Goal: Task Accomplishment & Management: Manage account settings

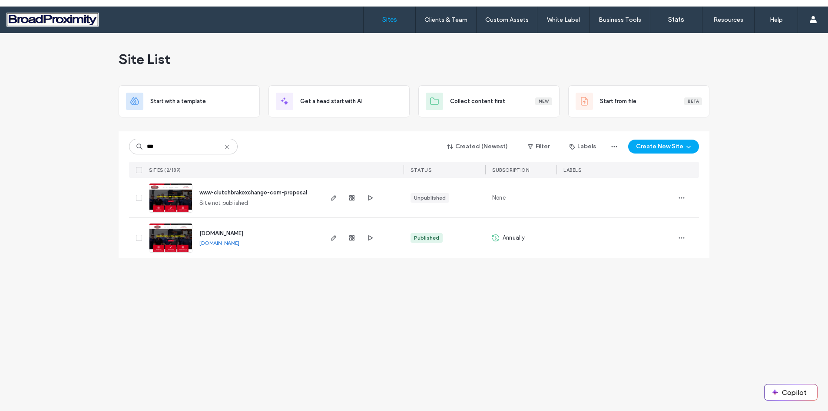
type input "***"
click at [179, 235] on img at bounding box center [170, 252] width 43 height 59
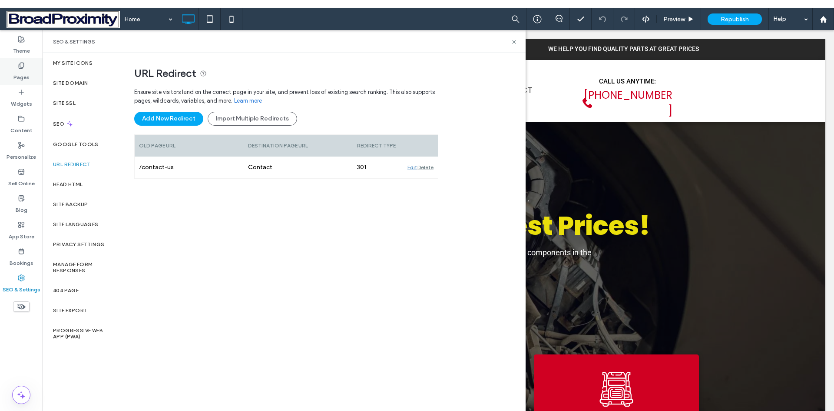
click at [23, 75] on label "Pages" at bounding box center [21, 75] width 16 height 12
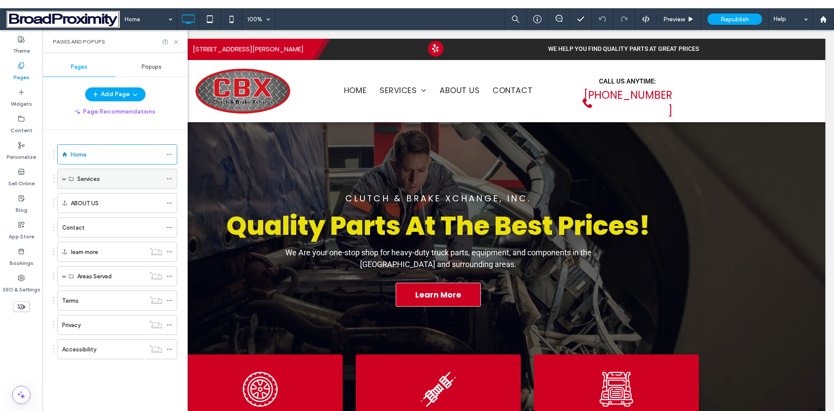
click at [63, 179] on span at bounding box center [64, 178] width 4 height 4
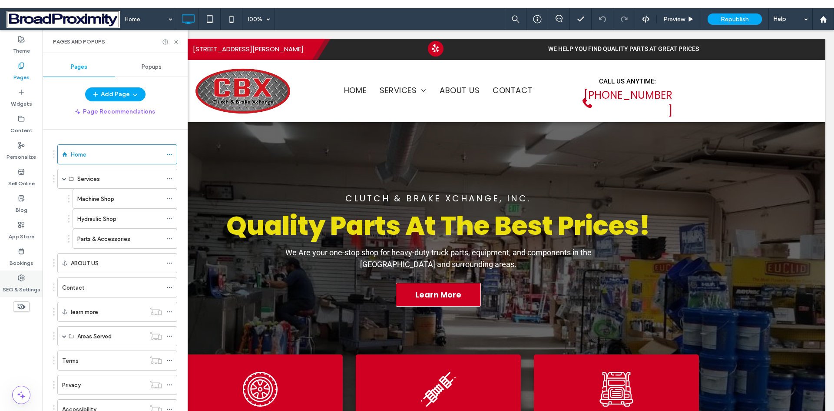
click at [22, 286] on label "SEO & Settings" at bounding box center [22, 287] width 38 height 12
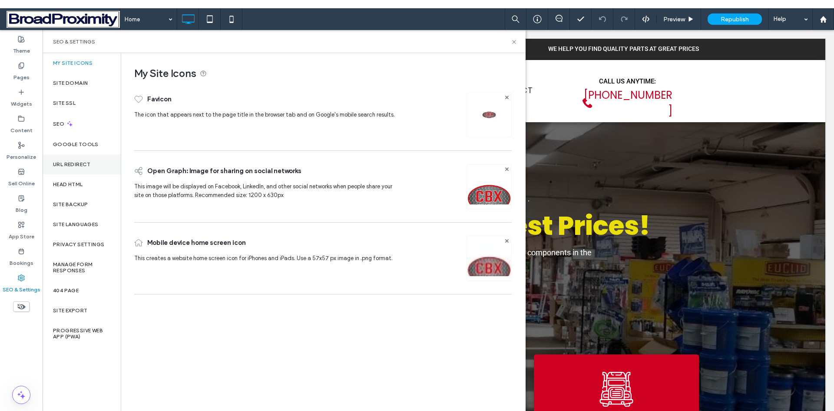
click at [68, 162] on label "URL Redirect" at bounding box center [72, 164] width 38 height 6
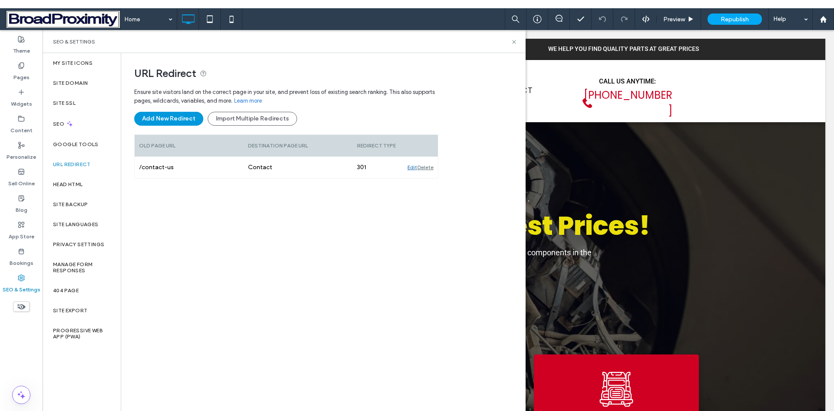
click at [176, 119] on button "Add New Redirect" at bounding box center [168, 119] width 69 height 14
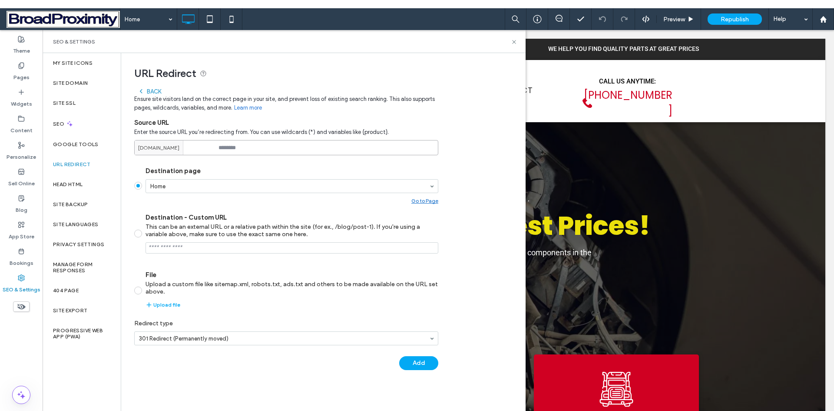
click at [266, 149] on input at bounding box center [286, 147] width 304 height 15
paste input "**********"
type input "**********"
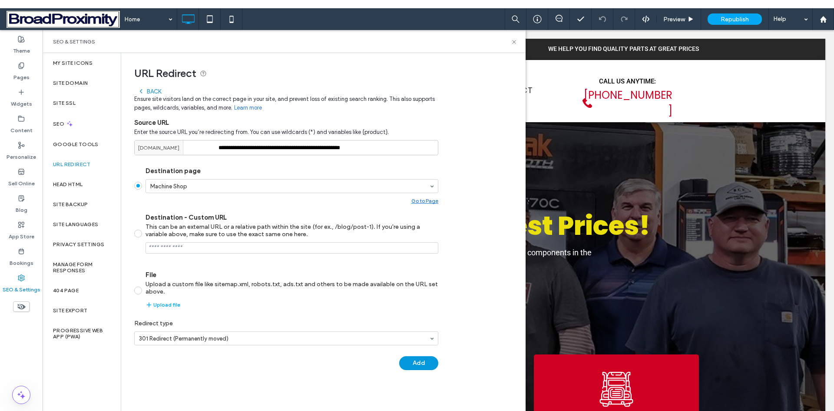
click at [414, 362] on button "Add" at bounding box center [418, 363] width 39 height 14
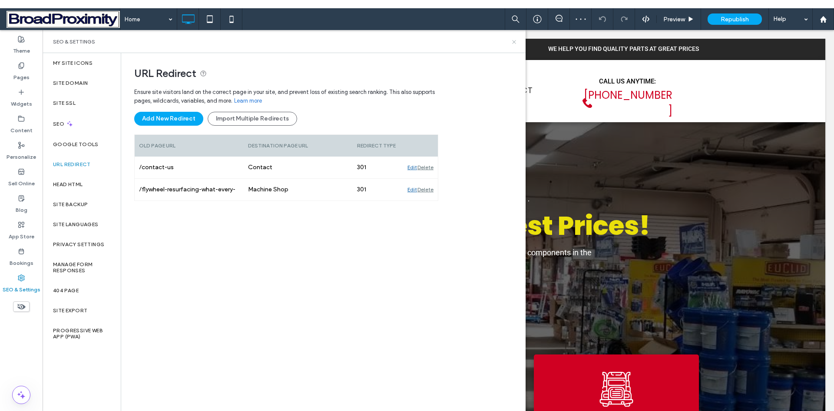
click at [515, 41] on icon at bounding box center [514, 42] width 7 height 7
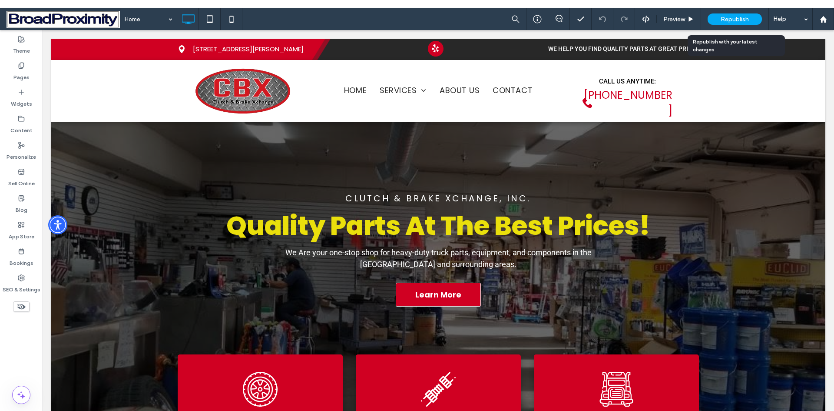
click at [731, 22] on span "Republish" at bounding box center [735, 19] width 28 height 7
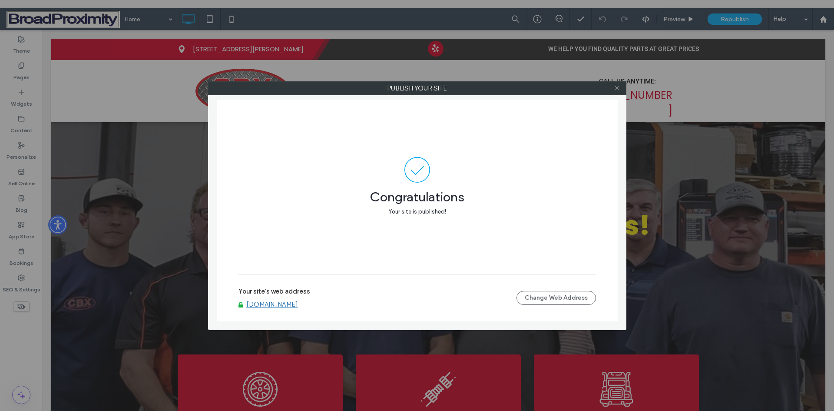
click at [620, 87] on icon at bounding box center [617, 88] width 7 height 7
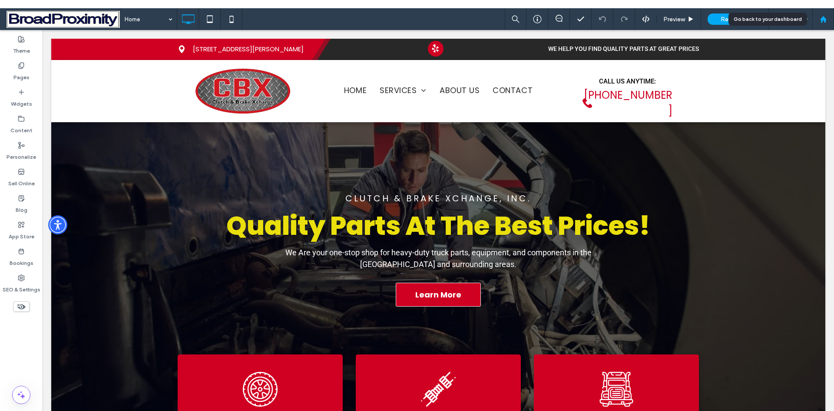
click at [822, 21] on use at bounding box center [823, 19] width 7 height 7
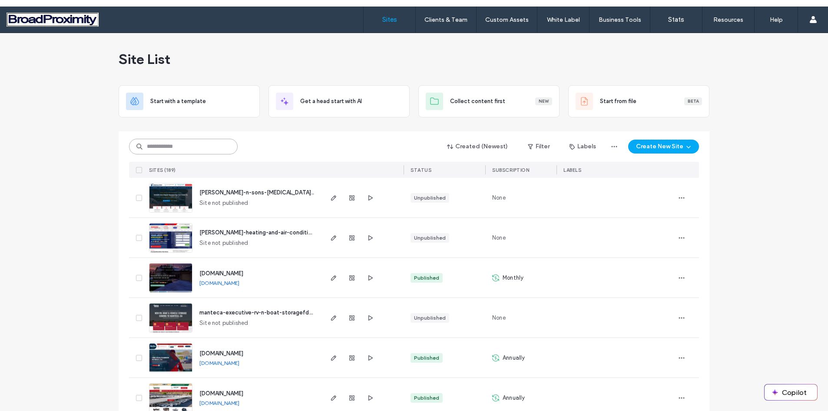
click at [183, 148] on input at bounding box center [183, 147] width 109 height 16
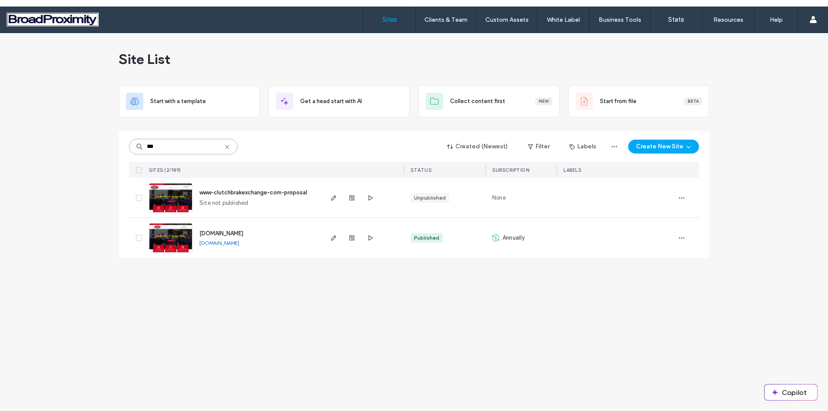
type input "***"
click at [178, 232] on img at bounding box center [170, 252] width 43 height 59
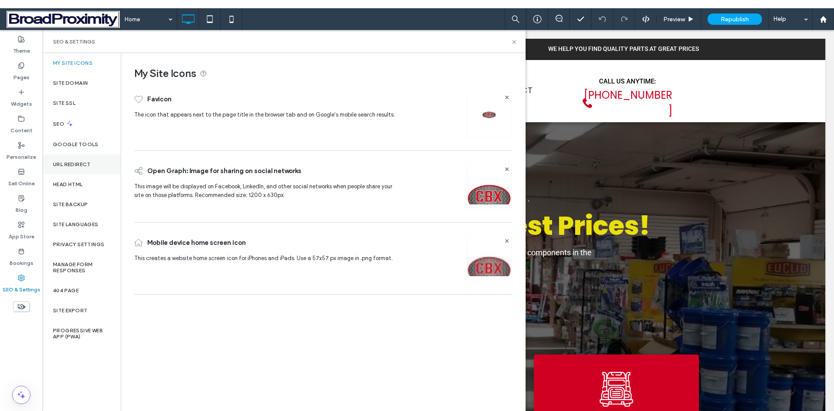
click at [70, 163] on label "URL Redirect" at bounding box center [72, 164] width 38 height 6
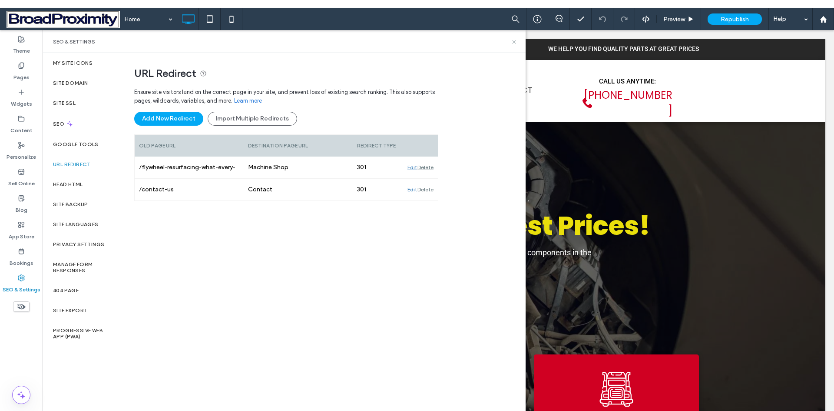
drag, startPoint x: 512, startPoint y: 43, endPoint x: 515, endPoint y: 10, distance: 33.1
click at [512, 43] on icon at bounding box center [514, 42] width 7 height 7
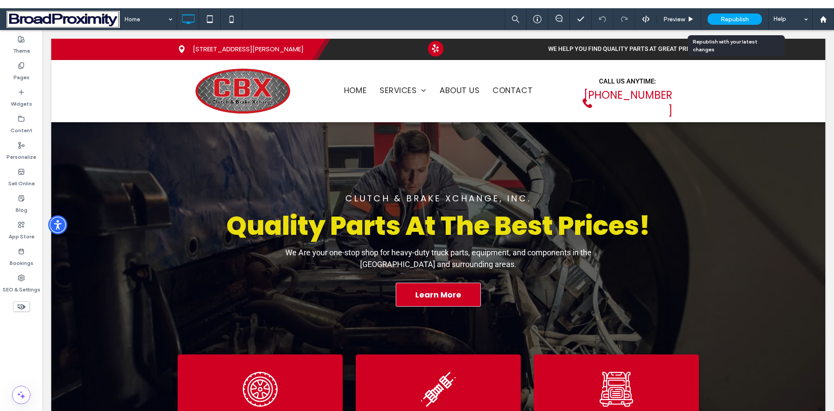
click at [739, 19] on span "Republish" at bounding box center [735, 19] width 28 height 7
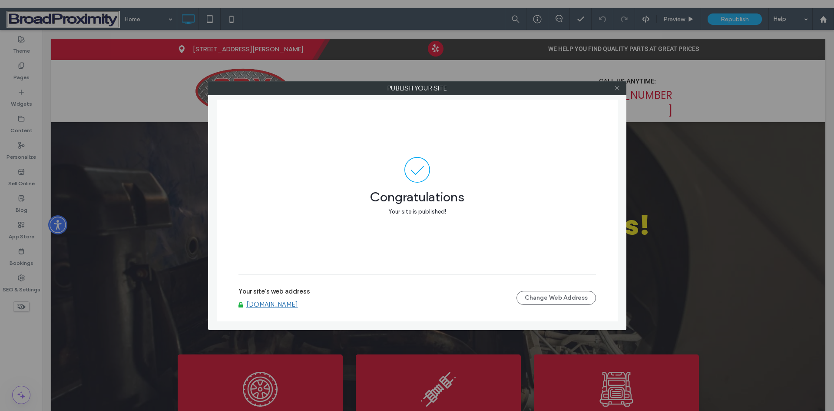
click at [616, 87] on icon at bounding box center [617, 88] width 7 height 7
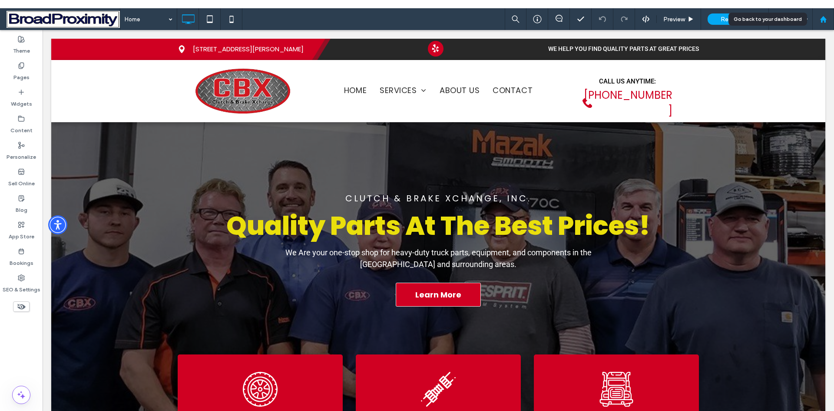
click at [827, 19] on div at bounding box center [823, 19] width 21 height 7
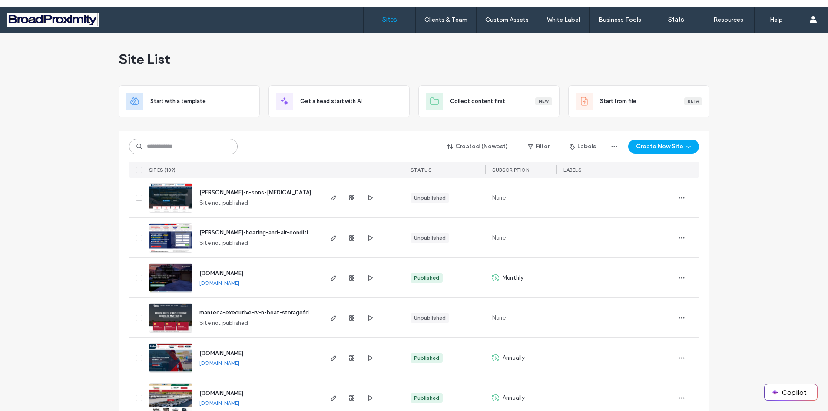
click at [188, 149] on input at bounding box center [183, 147] width 109 height 16
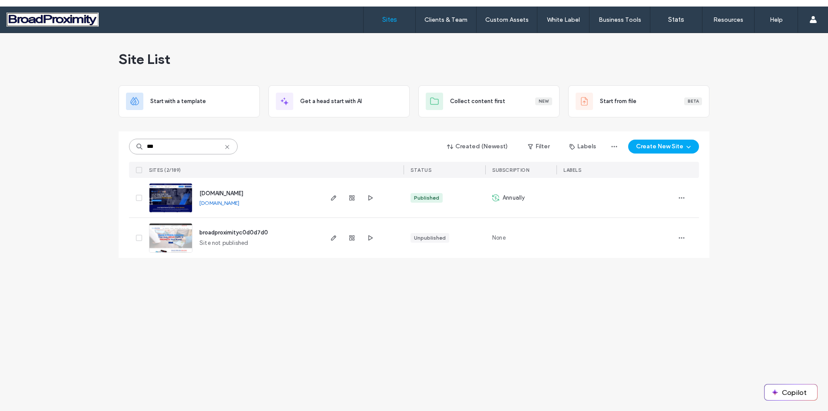
type input "***"
click at [170, 198] on img at bounding box center [170, 212] width 43 height 59
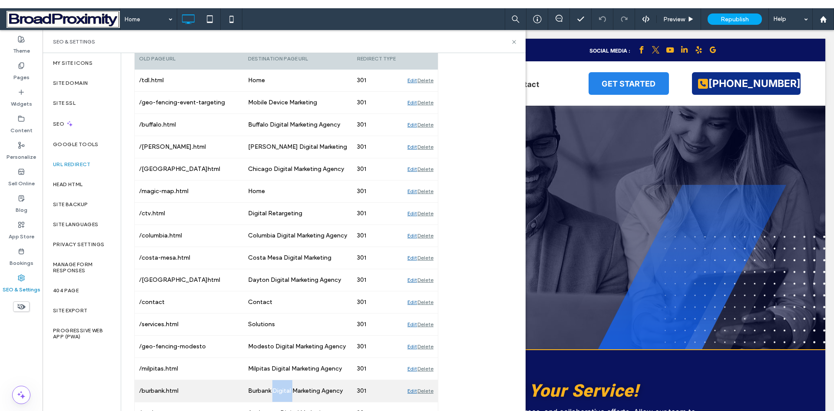
drag, startPoint x: 272, startPoint y: 390, endPoint x: 247, endPoint y: 386, distance: 25.1
click at [247, 388] on div "Burbank Digital Marketing Agency" at bounding box center [298, 391] width 109 height 22
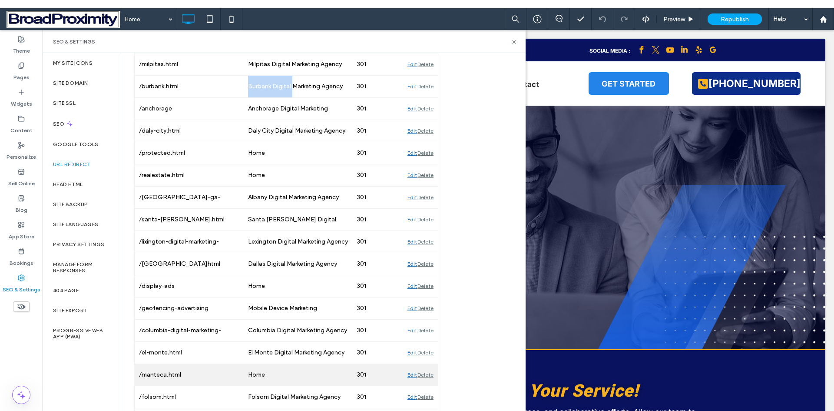
scroll to position [434, 0]
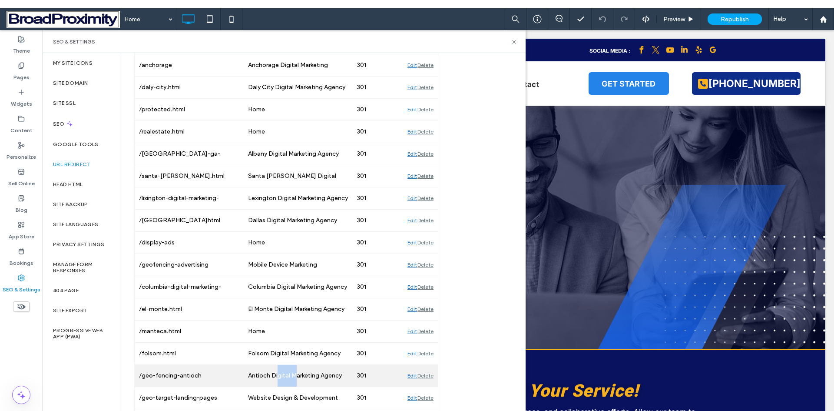
drag, startPoint x: 295, startPoint y: 375, endPoint x: 269, endPoint y: 375, distance: 25.2
click at [269, 375] on div "Antioch Digital Marketing Agency" at bounding box center [298, 376] width 109 height 22
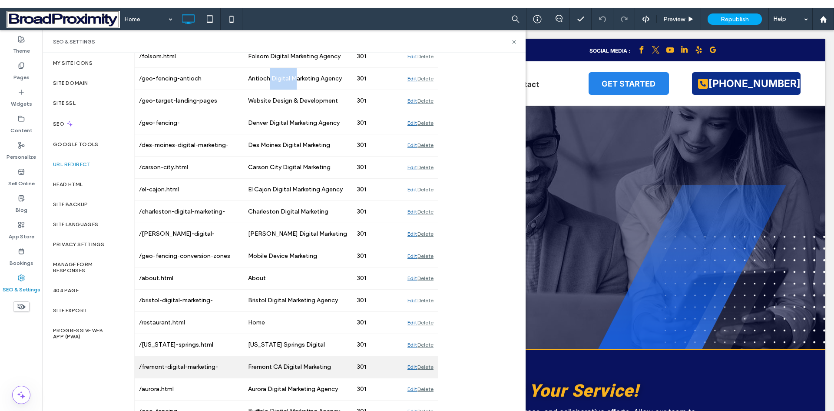
scroll to position [739, 0]
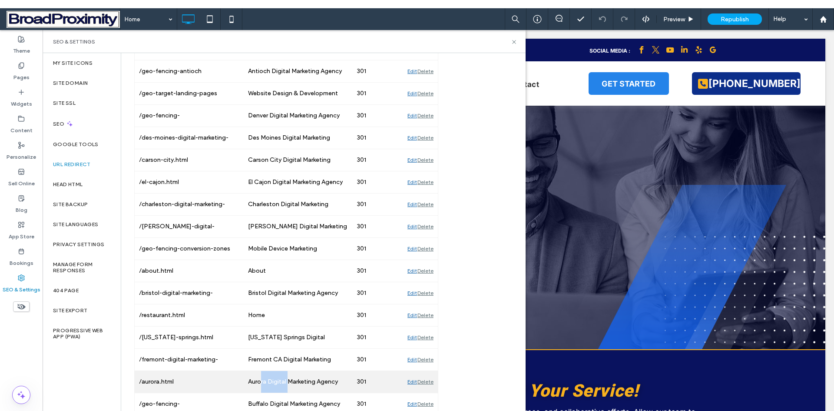
drag, startPoint x: 287, startPoint y: 376, endPoint x: 262, endPoint y: 382, distance: 25.9
click at [262, 382] on div "Aurora Digital Marketing Agency" at bounding box center [298, 382] width 109 height 22
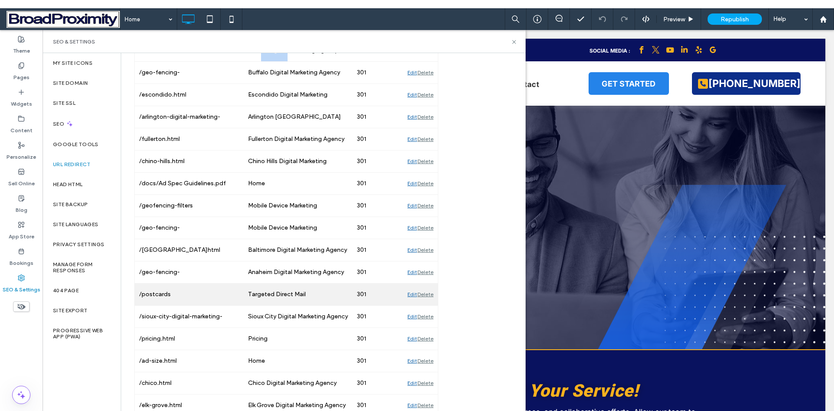
scroll to position [1086, 0]
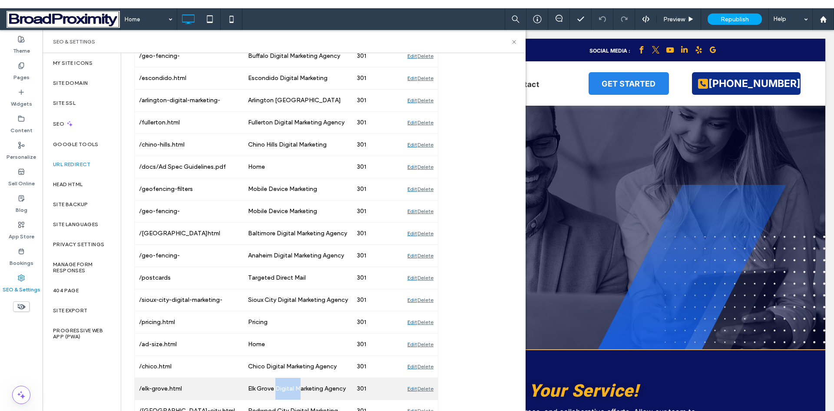
drag, startPoint x: 294, startPoint y: 387, endPoint x: 275, endPoint y: 387, distance: 19.1
click at [275, 387] on div "Elk Grove Digital Marketing Agency" at bounding box center [298, 389] width 109 height 22
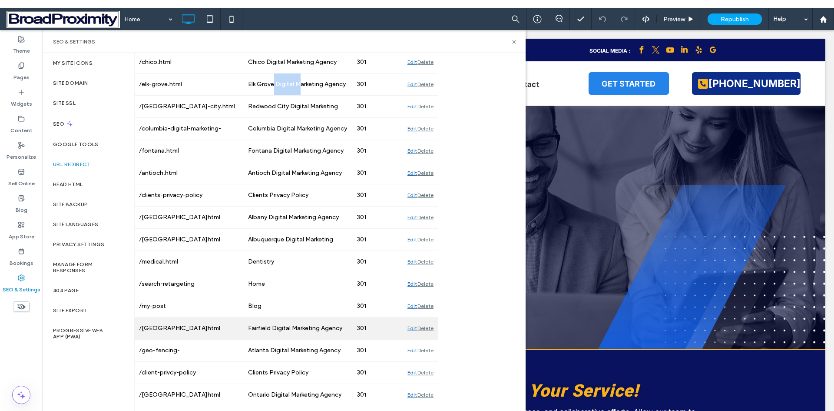
scroll to position [1434, 0]
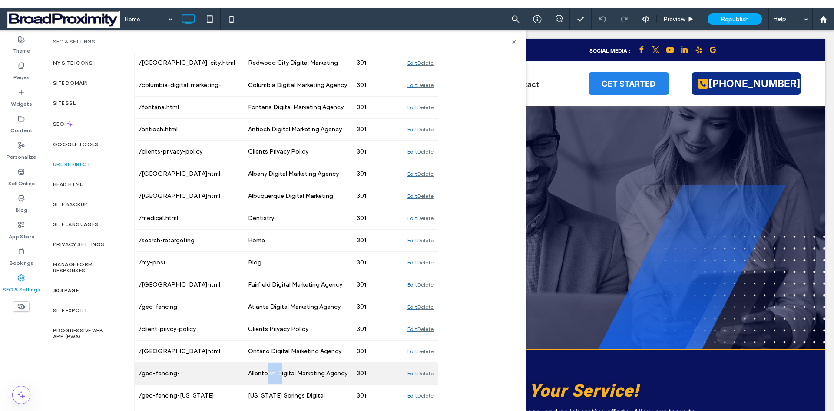
drag, startPoint x: 282, startPoint y: 373, endPoint x: 268, endPoint y: 374, distance: 14.4
click at [268, 374] on div "Allentown Digital Marketing Agency" at bounding box center [298, 373] width 109 height 22
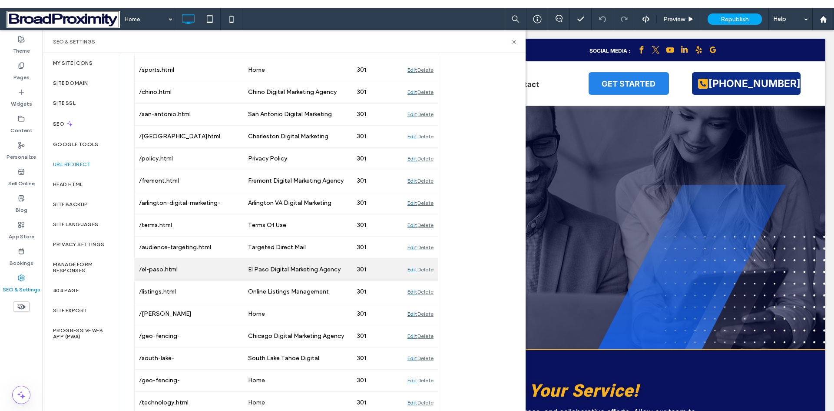
scroll to position [1738, 0]
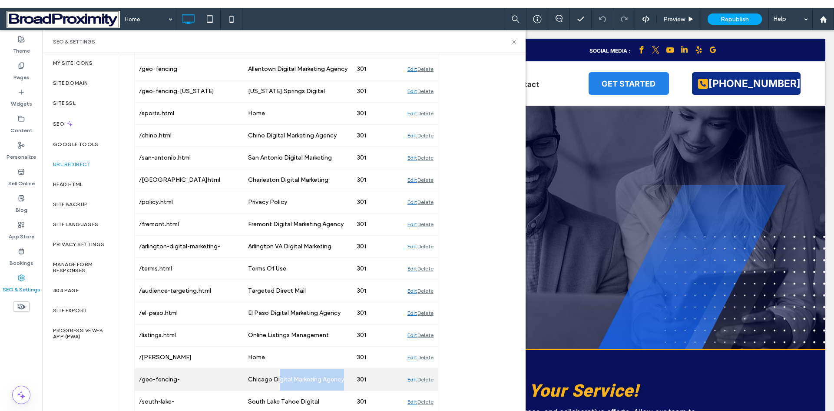
drag, startPoint x: 314, startPoint y: 391, endPoint x: 343, endPoint y: 389, distance: 28.7
click at [343, 389] on div "Chicago Digital Marketing Agency" at bounding box center [298, 379] width 109 height 22
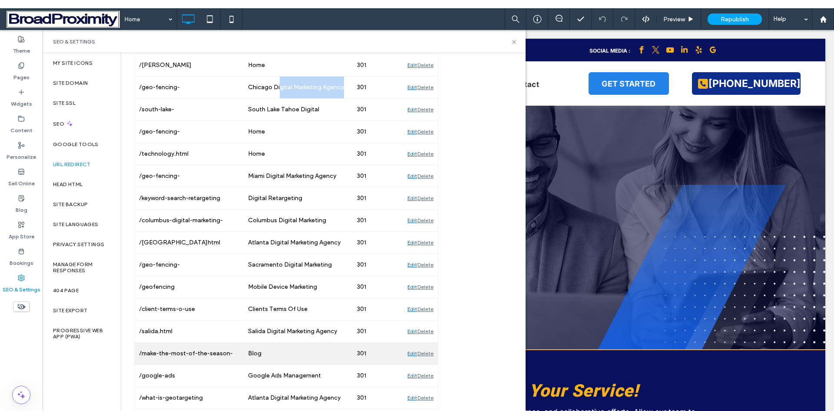
scroll to position [2042, 0]
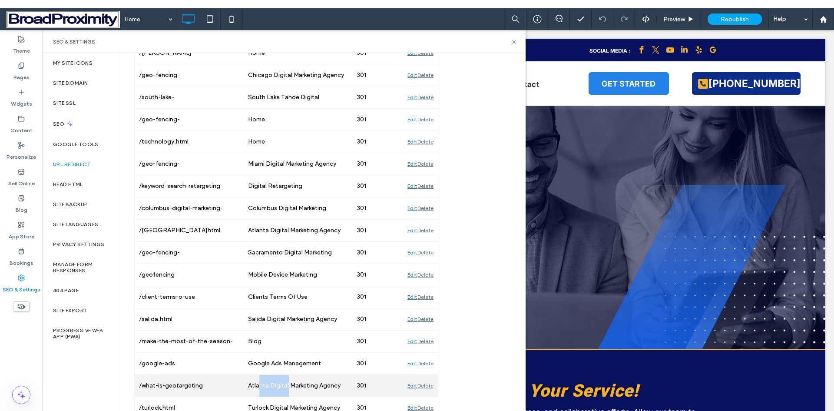
drag, startPoint x: 282, startPoint y: 384, endPoint x: 259, endPoint y: 384, distance: 22.2
click at [260, 384] on div "Atlanta Digital Marketing Agency" at bounding box center [298, 386] width 109 height 22
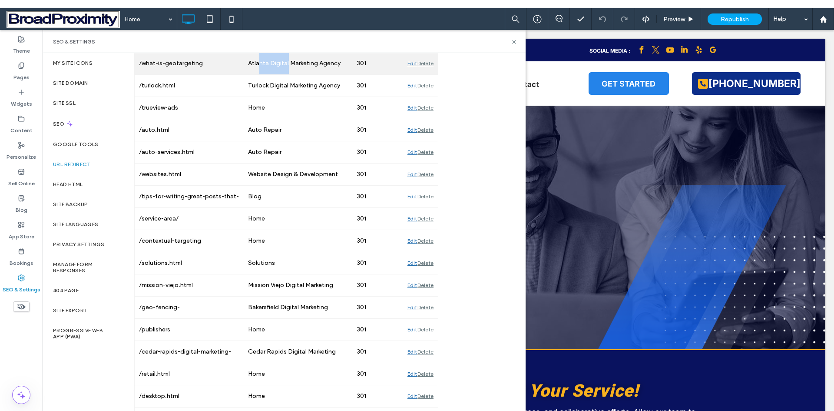
scroll to position [2390, 0]
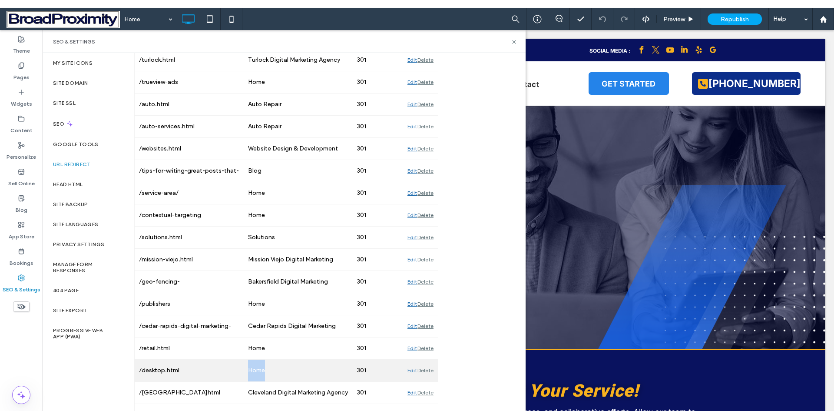
drag, startPoint x: 265, startPoint y: 368, endPoint x: 246, endPoint y: 367, distance: 18.7
click at [246, 367] on div "Home" at bounding box center [298, 370] width 109 height 22
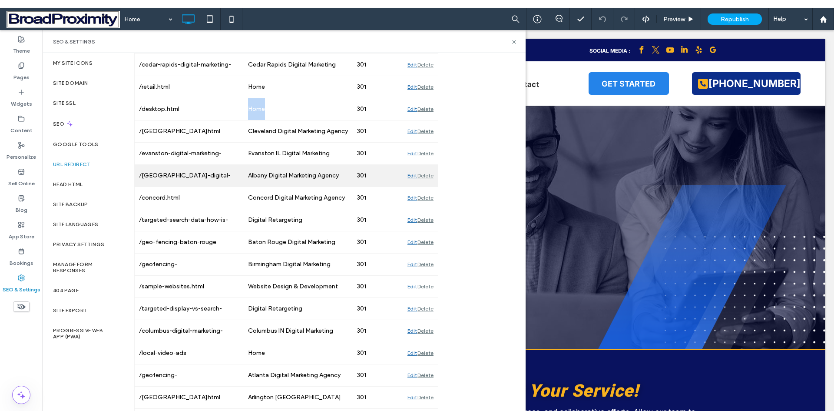
scroll to position [2694, 0]
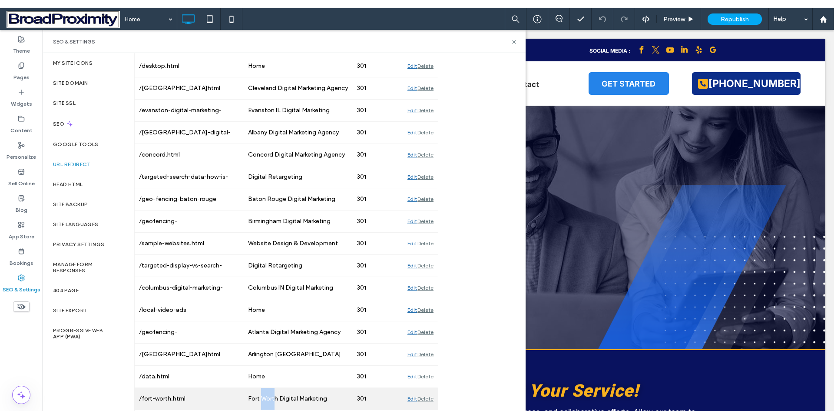
drag, startPoint x: 261, startPoint y: 388, endPoint x: 275, endPoint y: 391, distance: 14.2
click at [275, 391] on div "Fort Worth Digital Marketing Agency" at bounding box center [298, 399] width 109 height 22
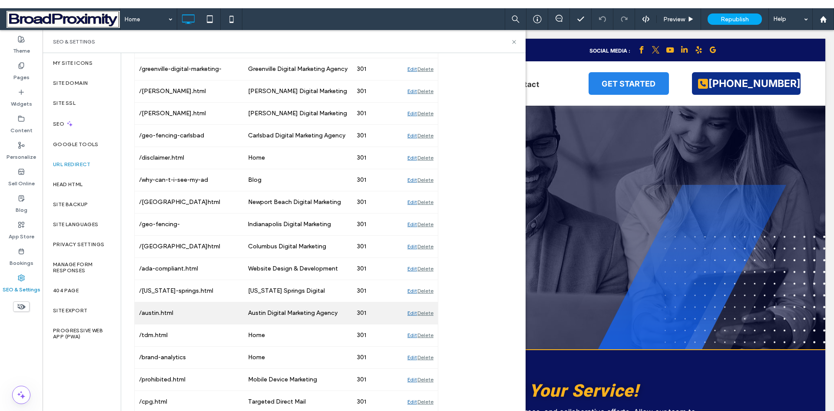
scroll to position [3128, 0]
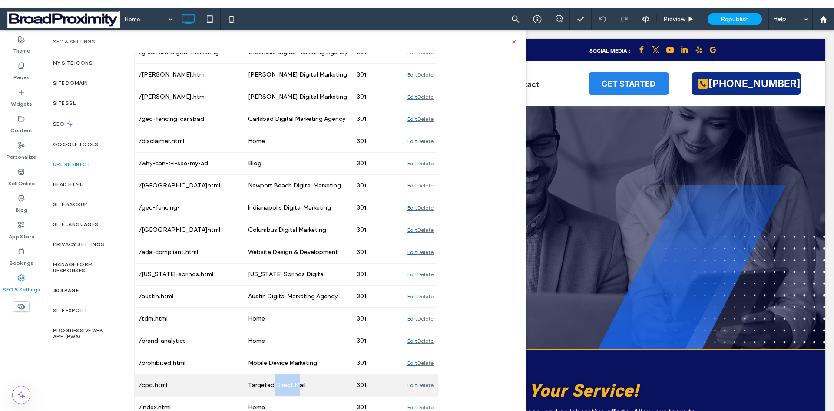
drag, startPoint x: 273, startPoint y: 385, endPoint x: 296, endPoint y: 388, distance: 23.2
click at [296, 388] on div "Targeted Direct Mail" at bounding box center [298, 385] width 109 height 22
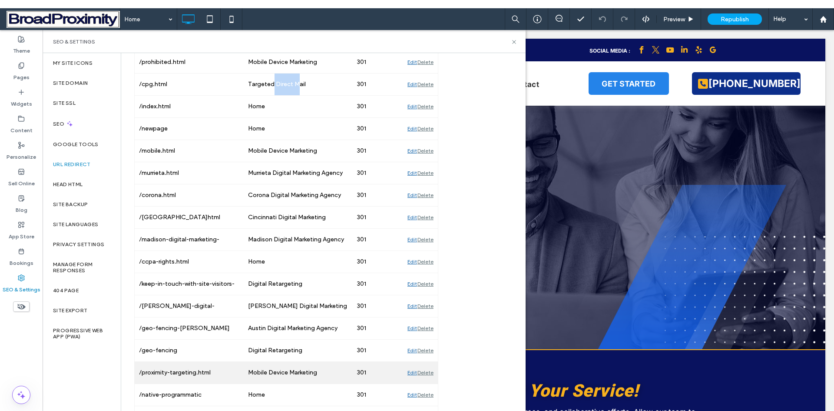
scroll to position [3432, 0]
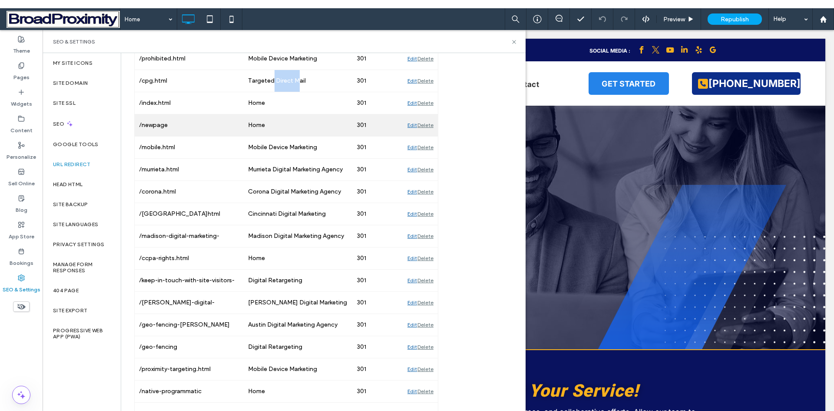
click at [428, 126] on div "Delete" at bounding box center [426, 125] width 16 height 22
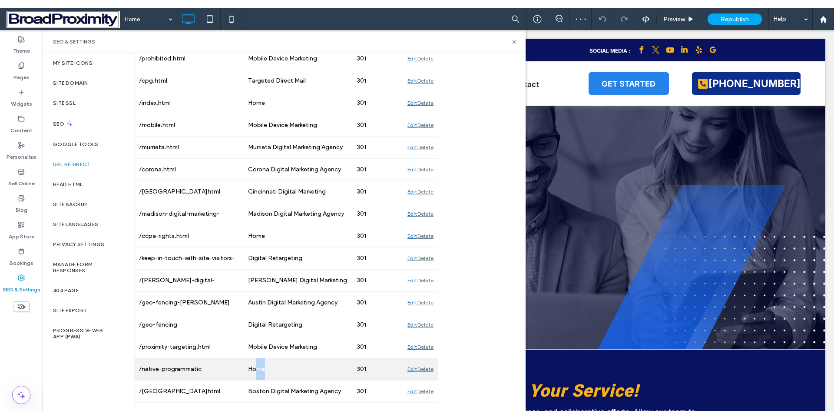
drag, startPoint x: 279, startPoint y: 368, endPoint x: 255, endPoint y: 367, distance: 23.5
click at [255, 367] on div "Home" at bounding box center [298, 369] width 109 height 22
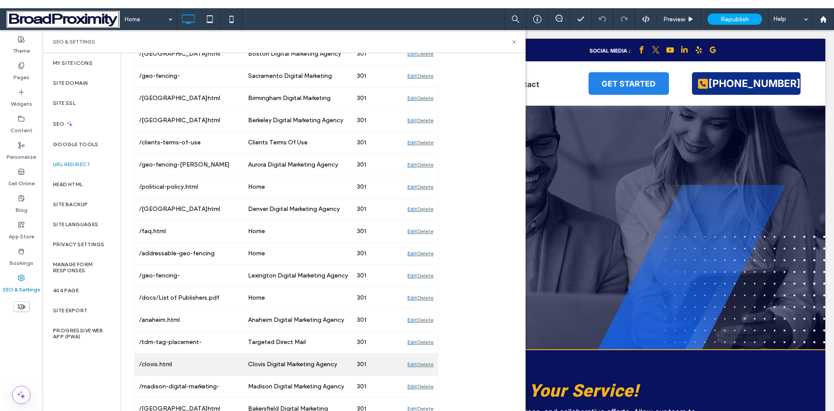
scroll to position [3780, 0]
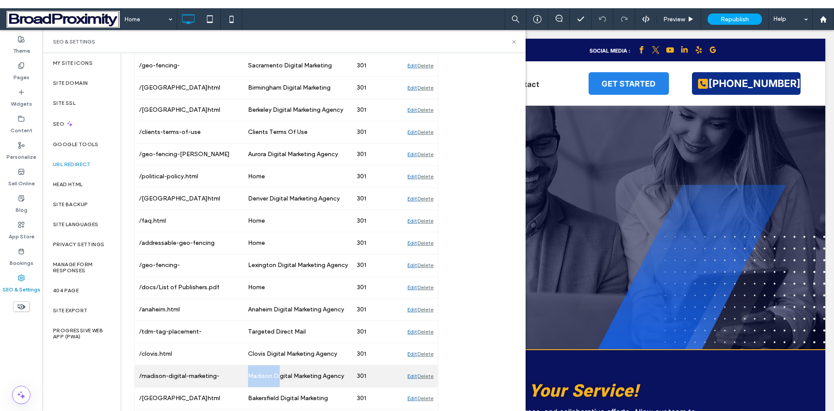
drag, startPoint x: 249, startPoint y: 372, endPoint x: 281, endPoint y: 377, distance: 32.9
click at [281, 377] on div "Madison Digital Marketing Agency" at bounding box center [298, 376] width 109 height 22
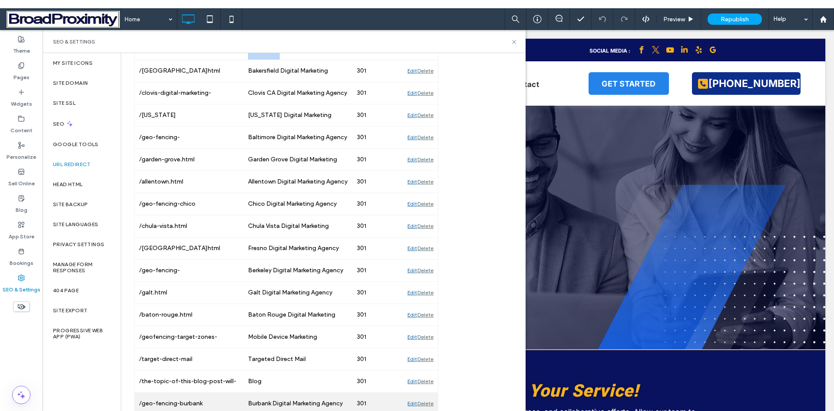
scroll to position [4128, 0]
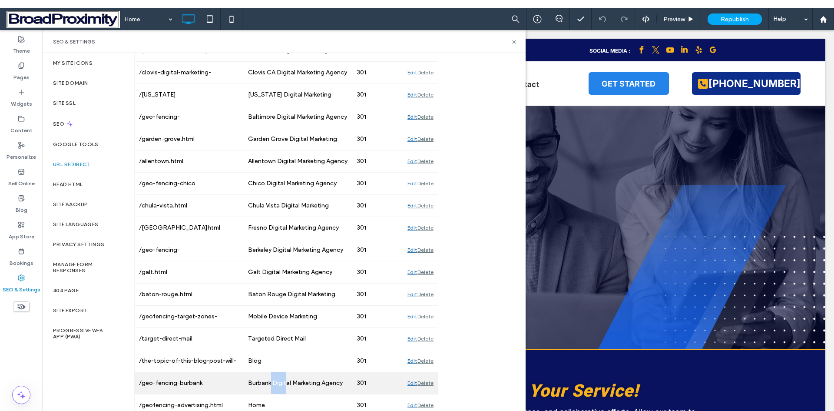
drag, startPoint x: 270, startPoint y: 380, endPoint x: 287, endPoint y: 380, distance: 16.9
click at [287, 380] on div "Burbank Digital Marketing Agency" at bounding box center [298, 383] width 109 height 22
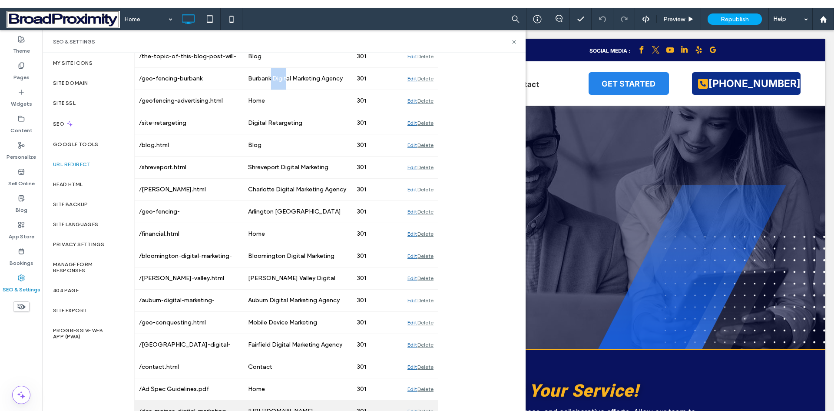
scroll to position [4475, 0]
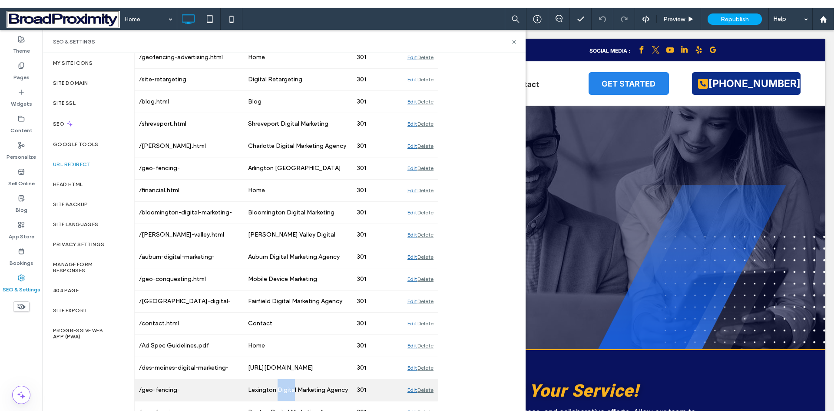
drag, startPoint x: 281, startPoint y: 386, endPoint x: 294, endPoint y: 388, distance: 12.7
click at [294, 388] on div "Lexington Digital Marketing Agency" at bounding box center [298, 390] width 109 height 22
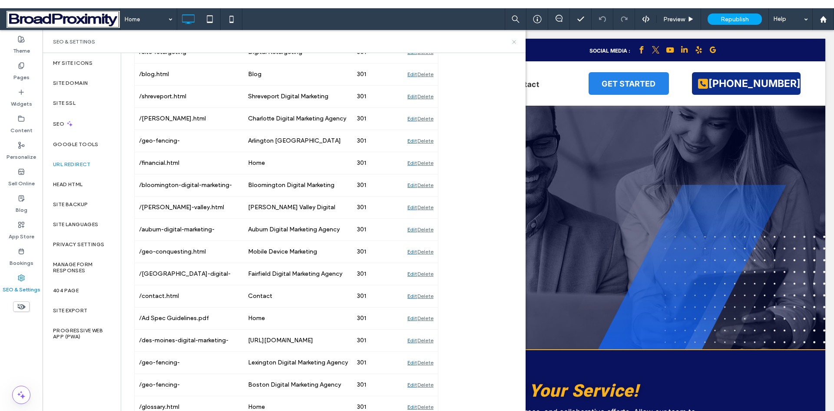
click at [513, 43] on use at bounding box center [513, 41] width 3 height 3
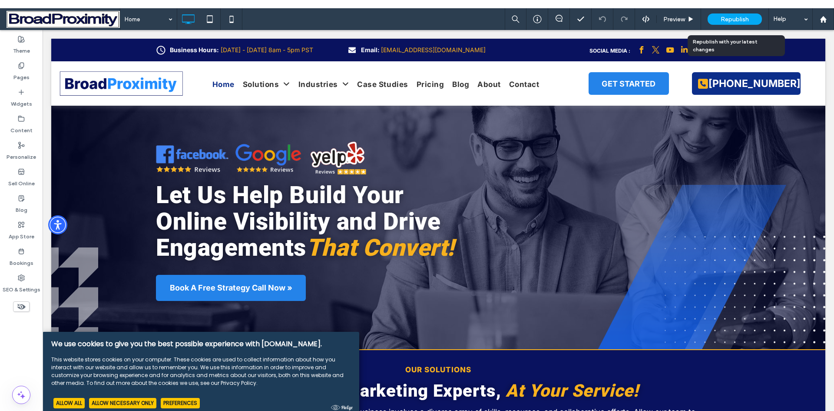
click at [716, 18] on div "Republish" at bounding box center [735, 18] width 54 height 11
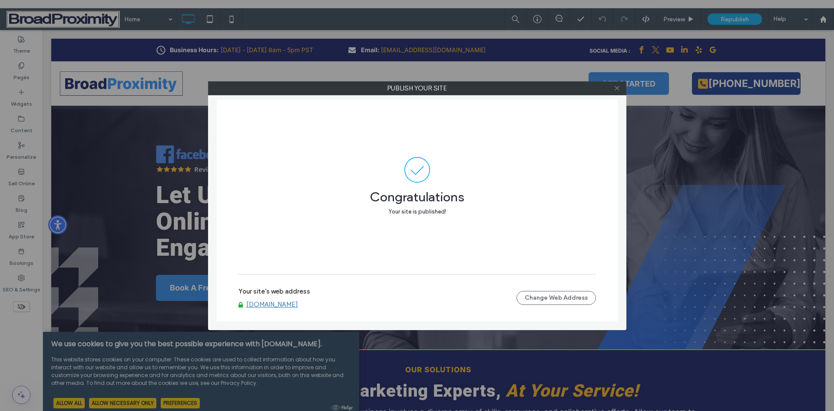
click at [616, 89] on icon at bounding box center [617, 88] width 7 height 7
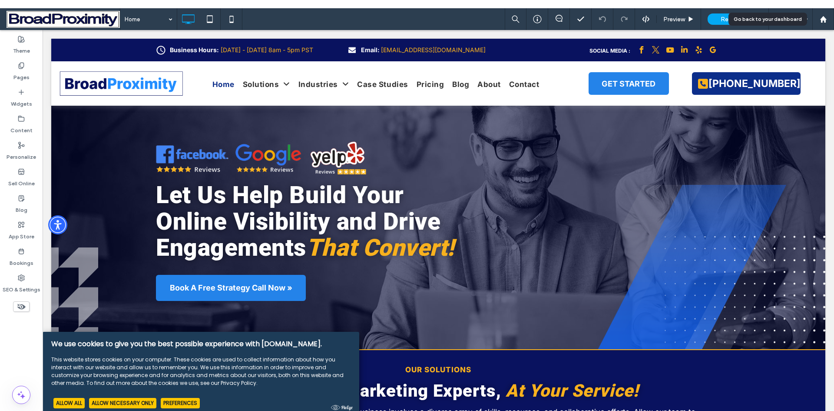
drag, startPoint x: 824, startPoint y: 18, endPoint x: 735, endPoint y: 16, distance: 88.7
click at [824, 18] on use at bounding box center [823, 19] width 7 height 7
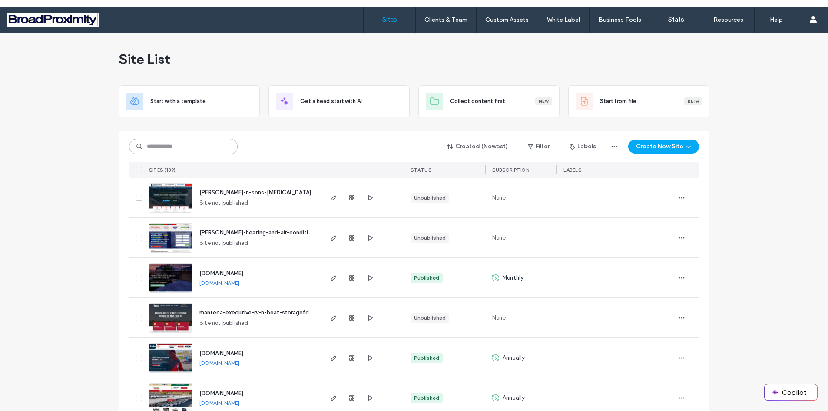
click at [200, 145] on input at bounding box center [183, 147] width 109 height 16
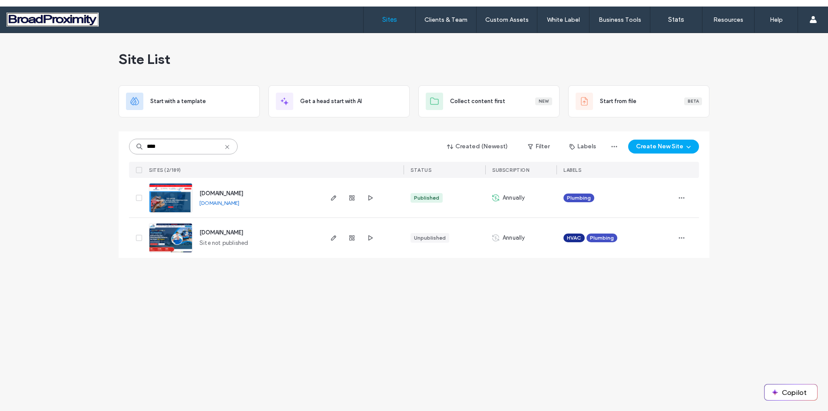
type input "****"
click at [175, 196] on img at bounding box center [170, 212] width 43 height 59
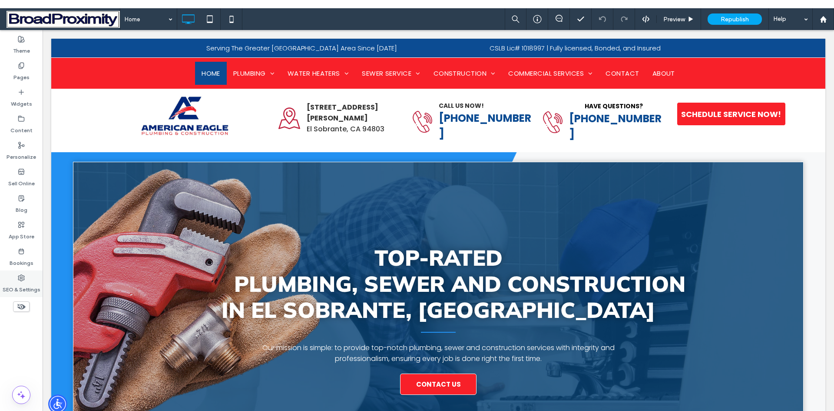
click at [23, 279] on icon at bounding box center [21, 277] width 7 height 7
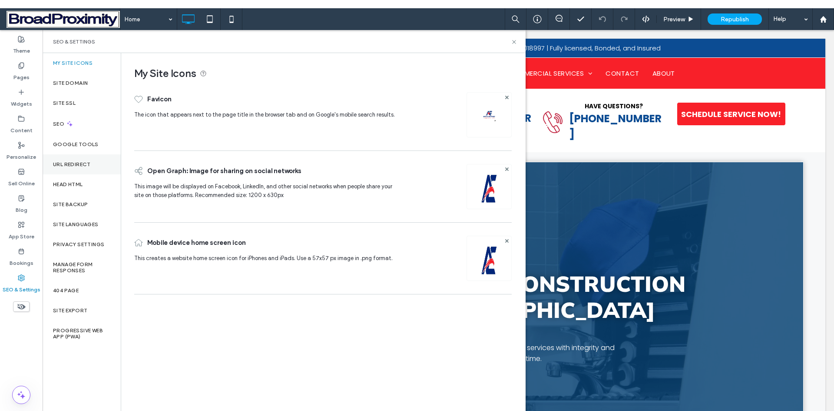
click at [83, 164] on label "URL Redirect" at bounding box center [72, 164] width 38 height 6
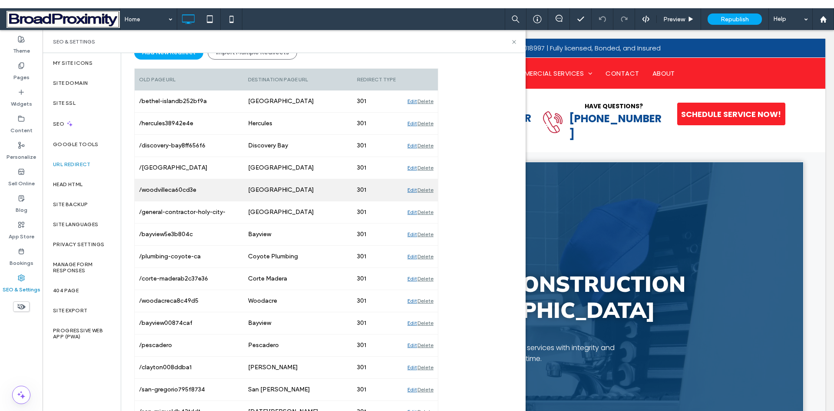
scroll to position [87, 0]
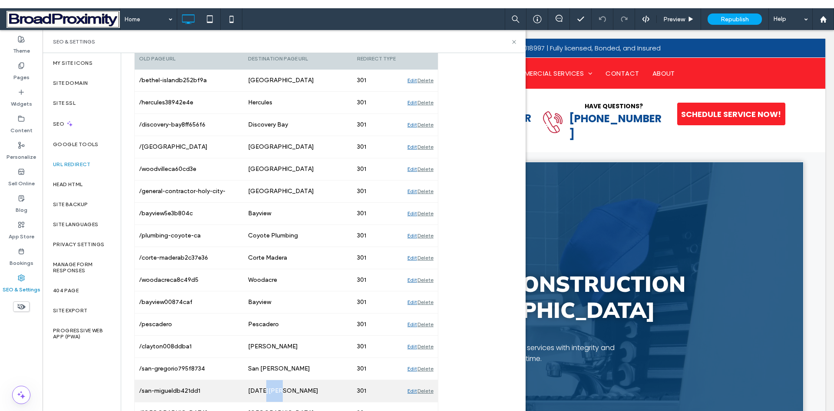
drag, startPoint x: 292, startPoint y: 384, endPoint x: 263, endPoint y: 384, distance: 29.1
click at [263, 384] on div "San Miguel" at bounding box center [298, 391] width 109 height 22
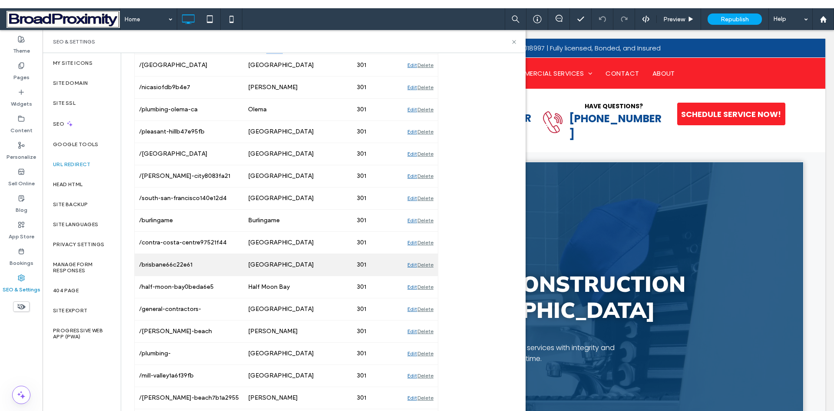
scroll to position [391, 0]
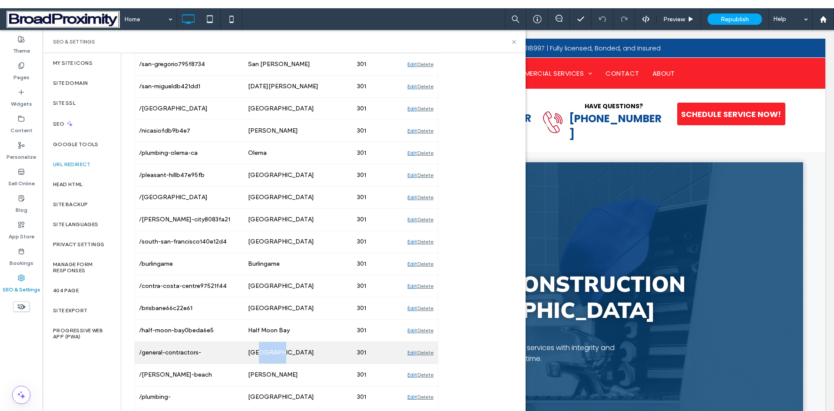
drag, startPoint x: 257, startPoint y: 359, endPoint x: 279, endPoint y: 363, distance: 22.6
click at [279, 363] on div "/general-contractors-lafayette-ca Lafayette 301 Edit Delete" at bounding box center [286, 353] width 303 height 22
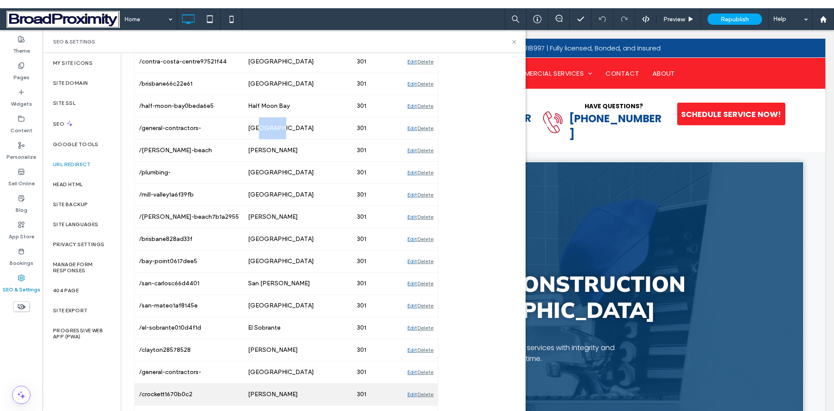
scroll to position [652, 0]
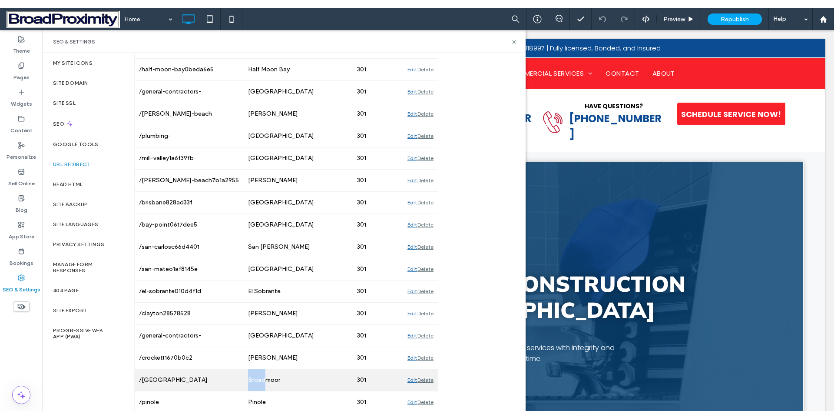
drag, startPoint x: 249, startPoint y: 382, endPoint x: 267, endPoint y: 387, distance: 18.9
click at [267, 387] on div "Broadmoor" at bounding box center [298, 380] width 109 height 22
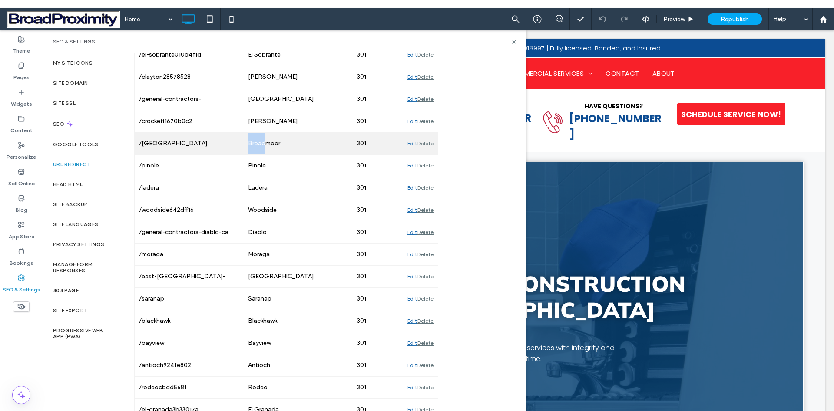
scroll to position [956, 0]
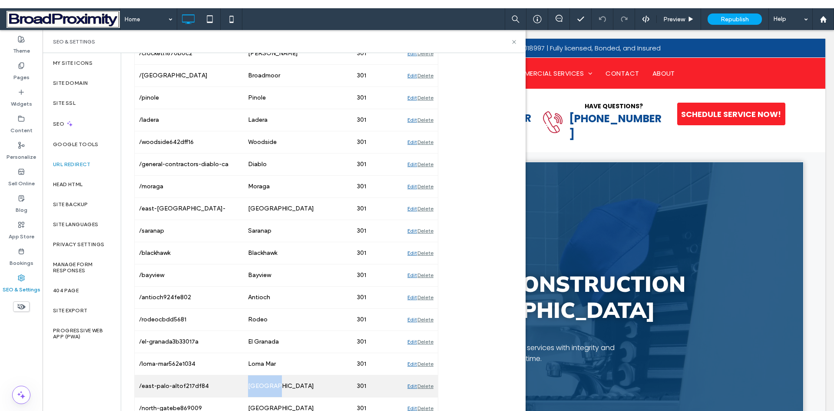
drag, startPoint x: 248, startPoint y: 381, endPoint x: 271, endPoint y: 385, distance: 22.9
click at [271, 385] on div "East Palo Alto" at bounding box center [298, 386] width 109 height 22
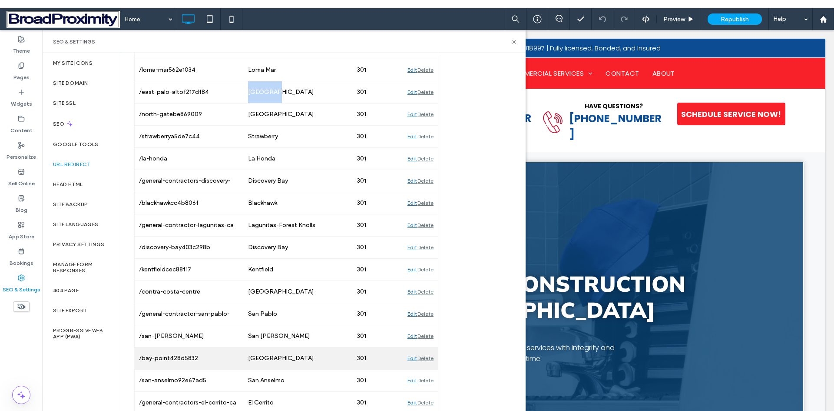
scroll to position [1260, 0]
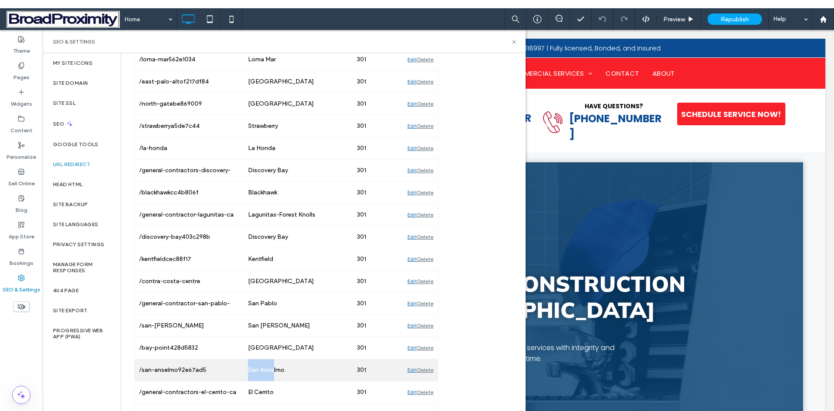
drag, startPoint x: 244, startPoint y: 370, endPoint x: 274, endPoint y: 373, distance: 29.7
click at [274, 373] on div "San Anselmo" at bounding box center [298, 370] width 109 height 22
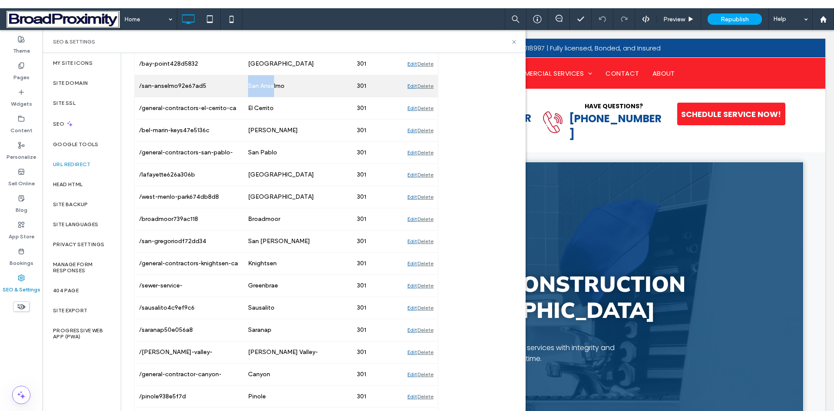
scroll to position [1564, 0]
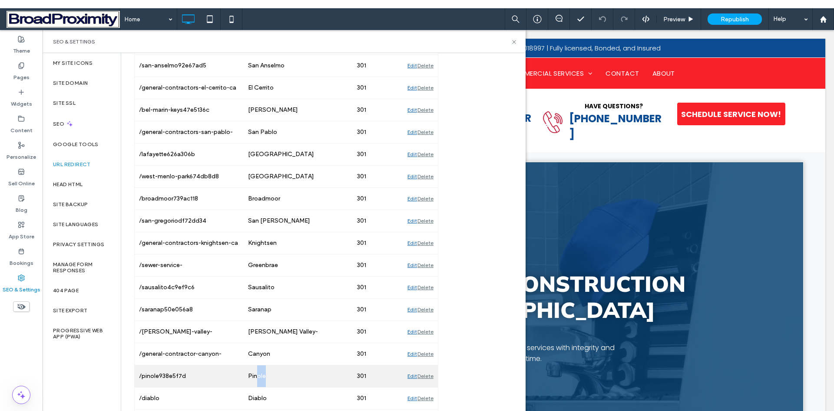
drag, startPoint x: 270, startPoint y: 371, endPoint x: 257, endPoint y: 374, distance: 13.7
click at [257, 374] on div "Pinole" at bounding box center [298, 376] width 109 height 22
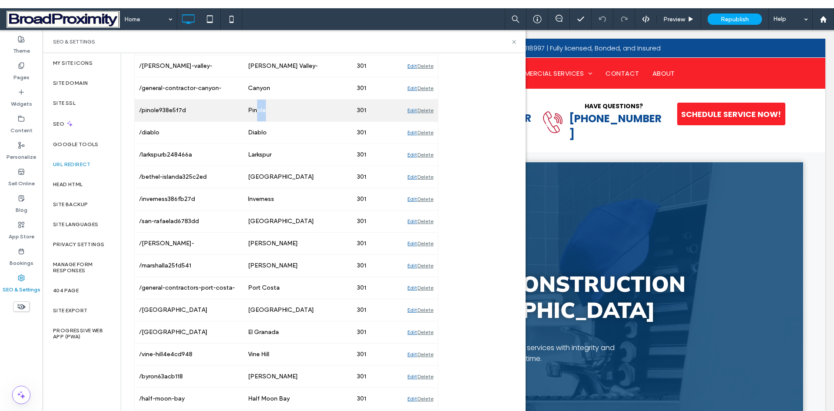
scroll to position [1868, 0]
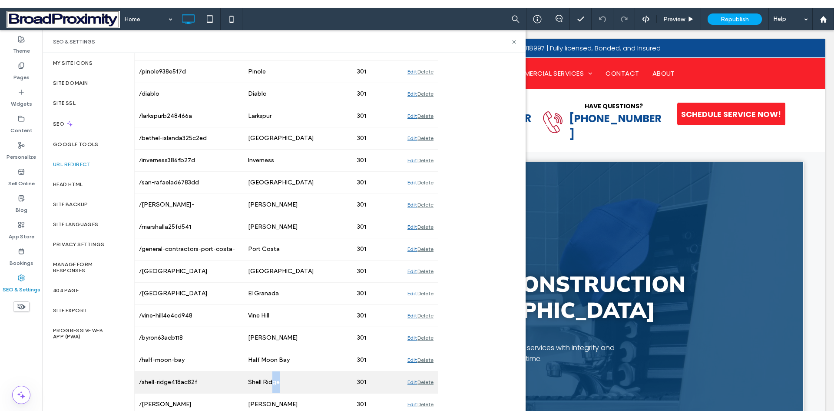
drag, startPoint x: 288, startPoint y: 379, endPoint x: 273, endPoint y: 382, distance: 15.9
click at [273, 382] on div "Shell Ridge" at bounding box center [298, 382] width 109 height 22
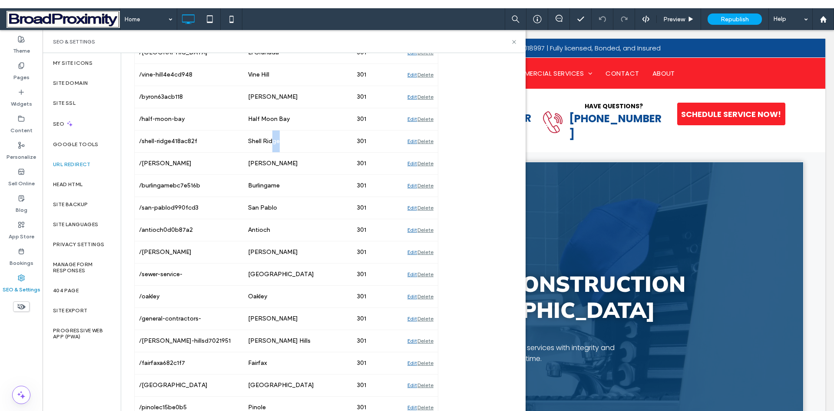
scroll to position [2172, 0]
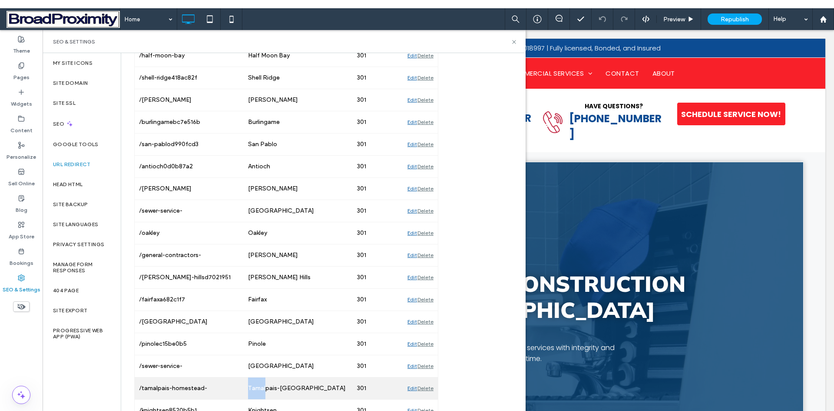
drag, startPoint x: 245, startPoint y: 384, endPoint x: 265, endPoint y: 386, distance: 19.2
click at [265, 386] on div "Tamalpais-Homestead Valley" at bounding box center [298, 388] width 109 height 22
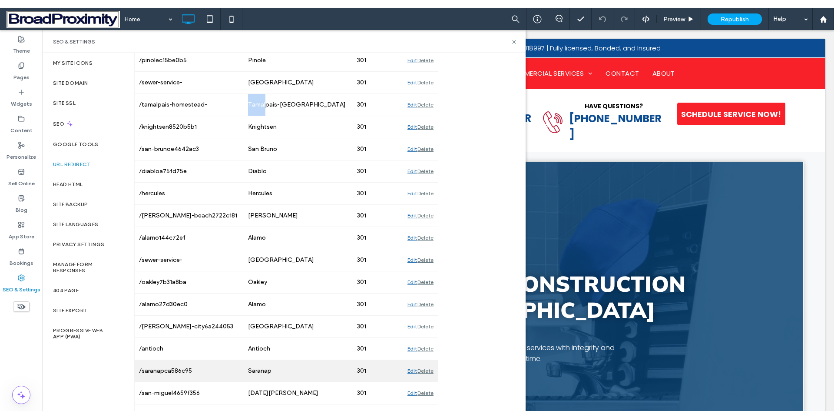
scroll to position [2477, 0]
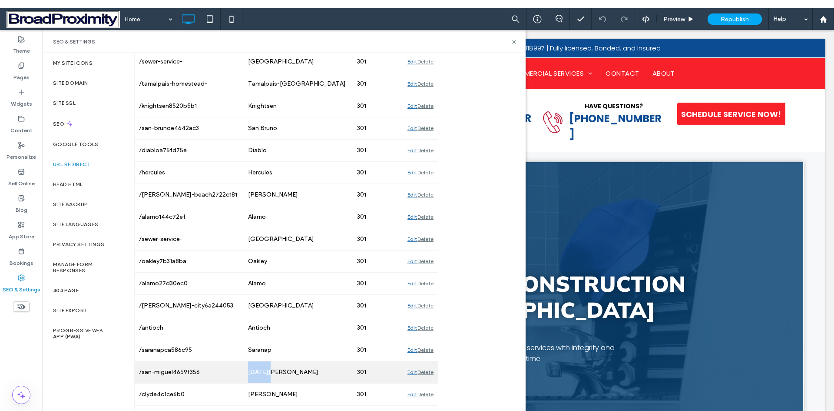
drag, startPoint x: 251, startPoint y: 371, endPoint x: 270, endPoint y: 371, distance: 19.6
click at [270, 371] on div "San Miguel" at bounding box center [298, 372] width 109 height 22
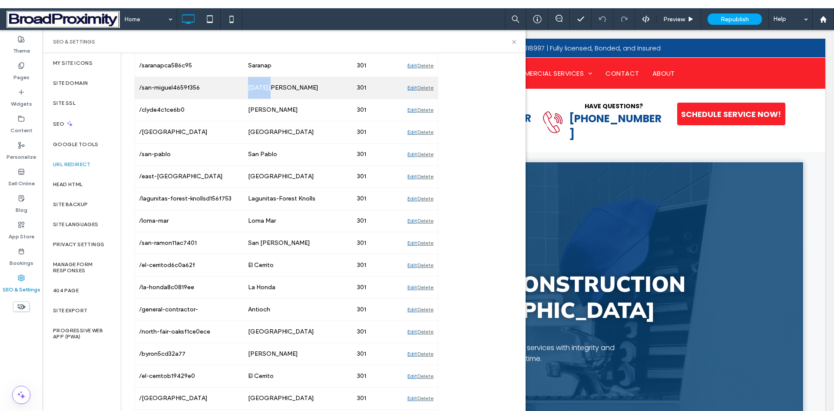
scroll to position [2781, 0]
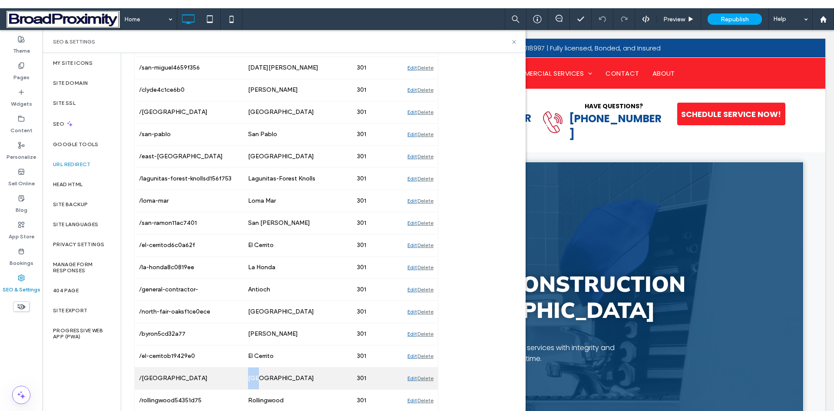
drag, startPoint x: 245, startPoint y: 382, endPoint x: 258, endPoint y: 380, distance: 13.3
click at [258, 380] on div "Baywood Park" at bounding box center [298, 378] width 109 height 22
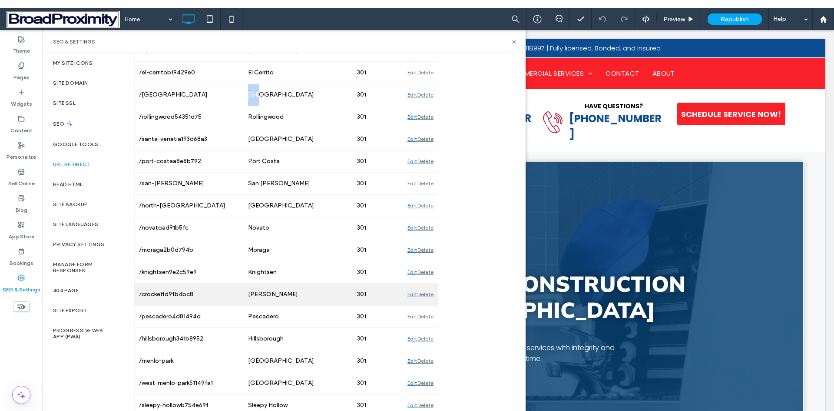
scroll to position [3085, 0]
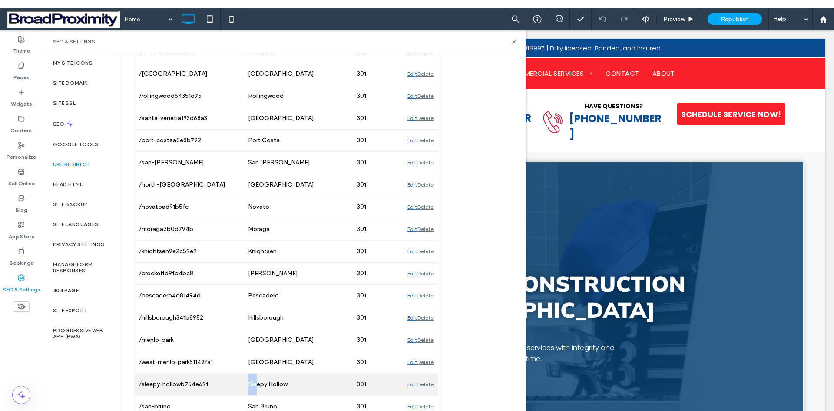
drag, startPoint x: 246, startPoint y: 379, endPoint x: 259, endPoint y: 384, distance: 13.3
click at [259, 384] on div "Sleepy Hollow" at bounding box center [298, 384] width 109 height 22
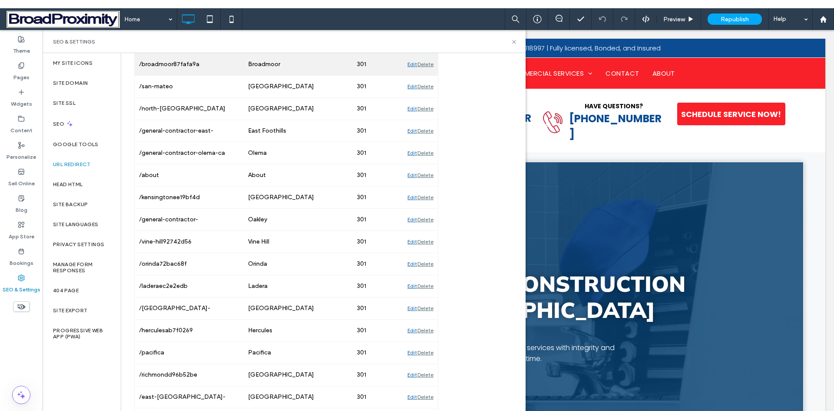
scroll to position [3606, 0]
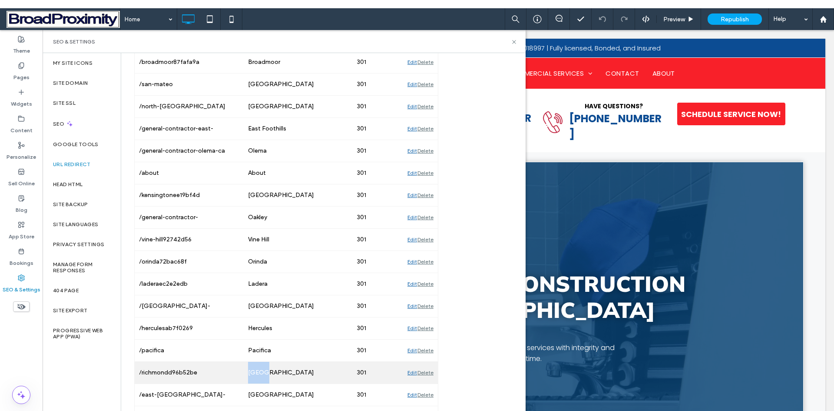
drag, startPoint x: 239, startPoint y: 381, endPoint x: 265, endPoint y: 376, distance: 25.6
click at [264, 377] on div "/richmondd96b52be Richmond 301 Edit Delete" at bounding box center [286, 372] width 303 height 22
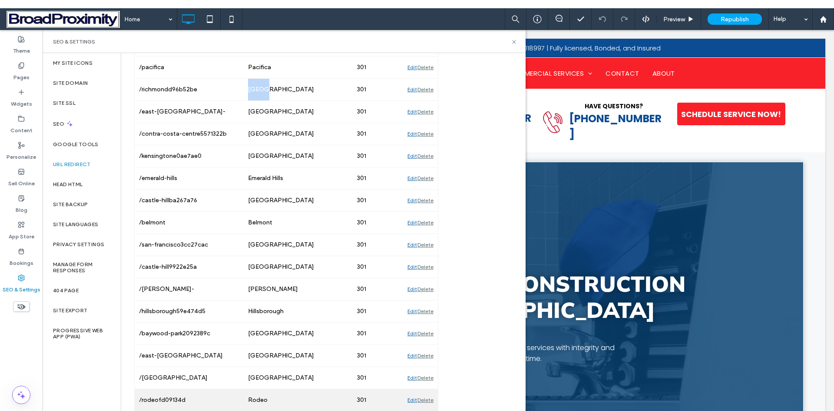
scroll to position [3910, 0]
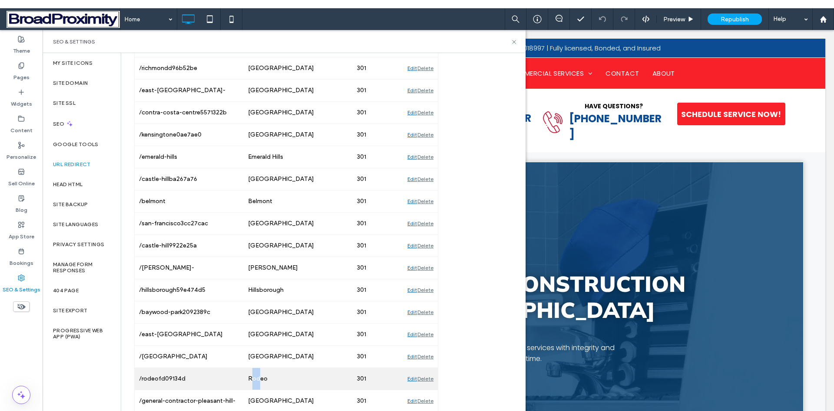
drag, startPoint x: 253, startPoint y: 376, endPoint x: 261, endPoint y: 378, distance: 7.6
click at [261, 378] on div "Rodeo" at bounding box center [298, 379] width 109 height 22
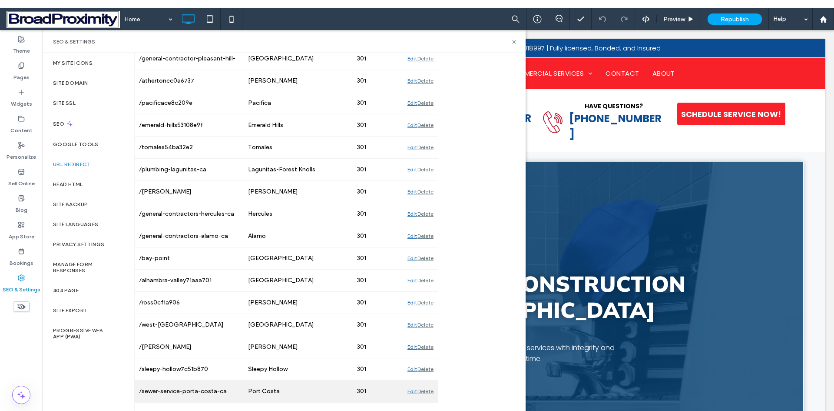
scroll to position [4258, 0]
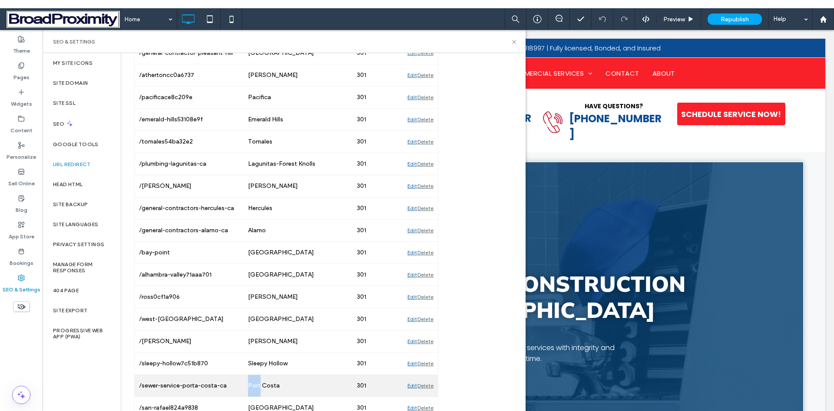
drag, startPoint x: 247, startPoint y: 384, endPoint x: 260, endPoint y: 382, distance: 13.5
click at [259, 382] on div "Port Costa" at bounding box center [298, 386] width 109 height 22
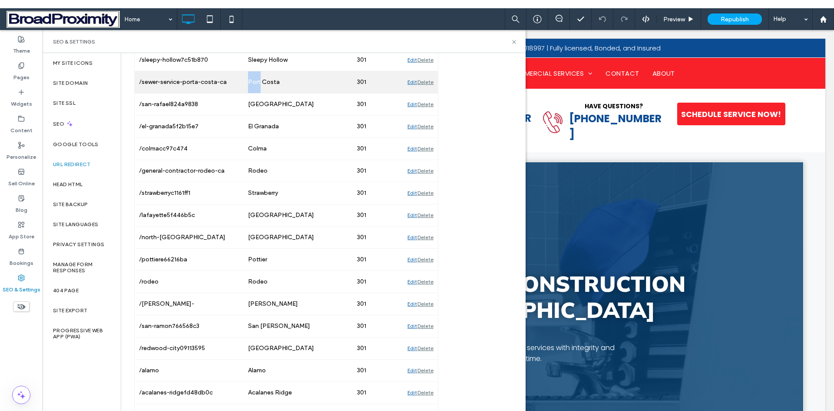
scroll to position [4562, 0]
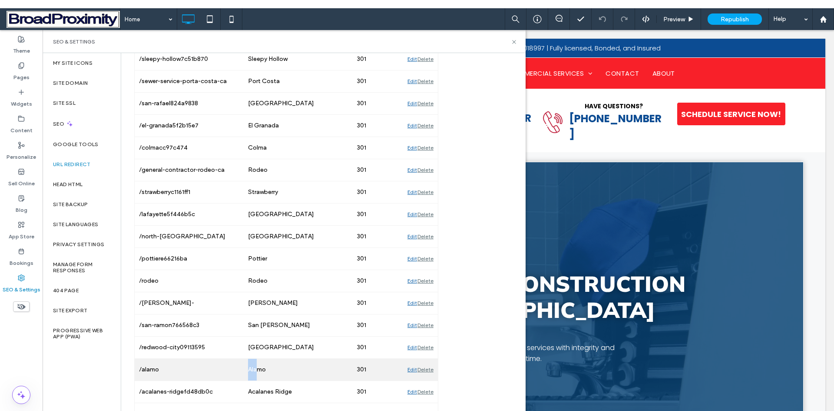
drag, startPoint x: 239, startPoint y: 371, endPoint x: 258, endPoint y: 368, distance: 19.9
click at [258, 368] on div "/alamo Alamo 301 Edit Delete" at bounding box center [286, 369] width 303 height 22
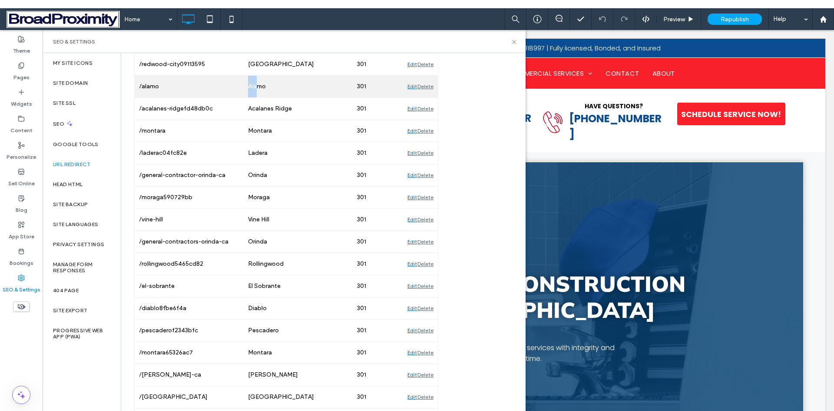
scroll to position [4866, 0]
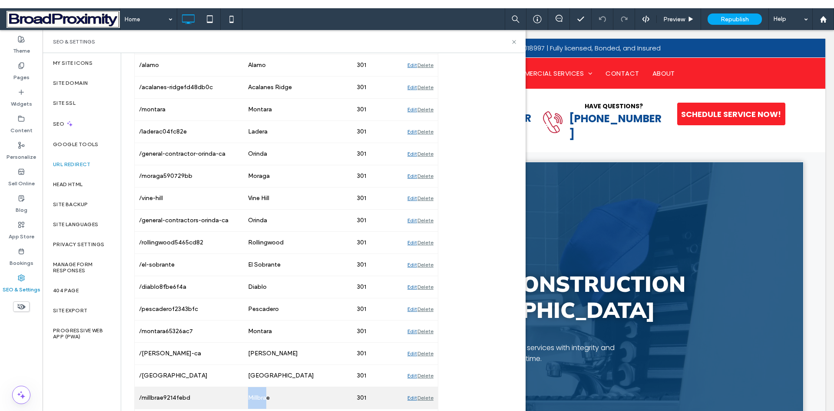
drag, startPoint x: 246, startPoint y: 389, endPoint x: 269, endPoint y: 395, distance: 23.3
click at [269, 395] on div "Millbrae" at bounding box center [298, 398] width 109 height 22
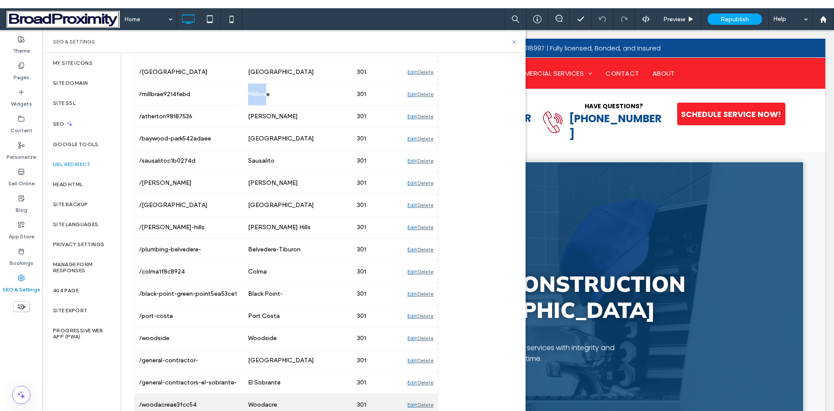
scroll to position [5170, 0]
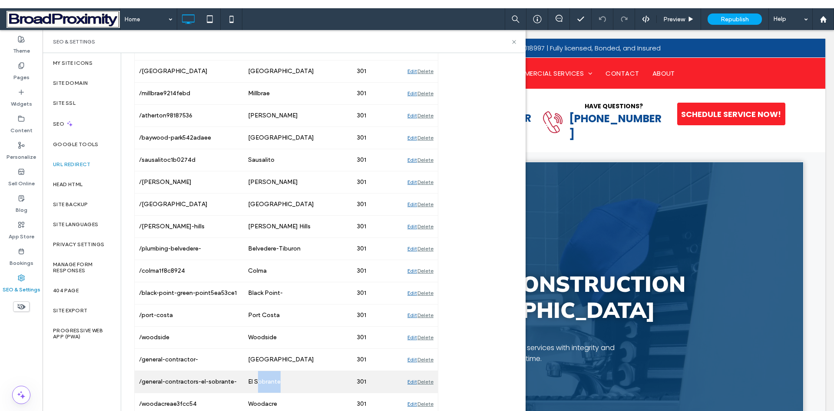
drag, startPoint x: 259, startPoint y: 381, endPoint x: 296, endPoint y: 382, distance: 37.4
click at [296, 382] on div "El Sobrante" at bounding box center [298, 382] width 109 height 22
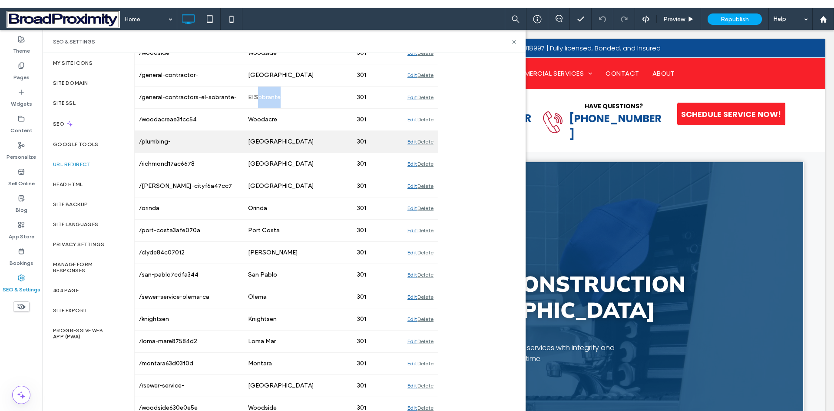
scroll to position [5474, 0]
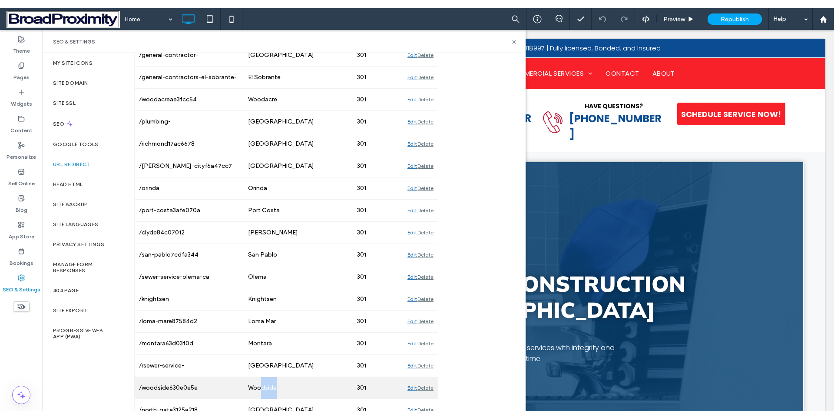
drag, startPoint x: 288, startPoint y: 389, endPoint x: 259, endPoint y: 387, distance: 29.2
click at [259, 387] on div "Woodside" at bounding box center [298, 388] width 109 height 22
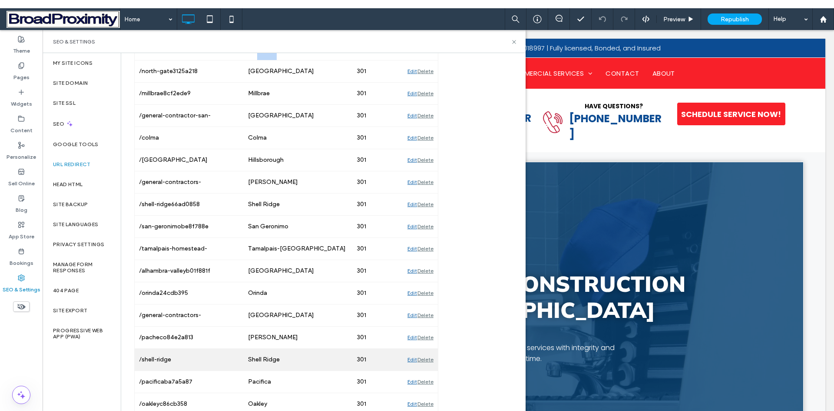
scroll to position [5822, 0]
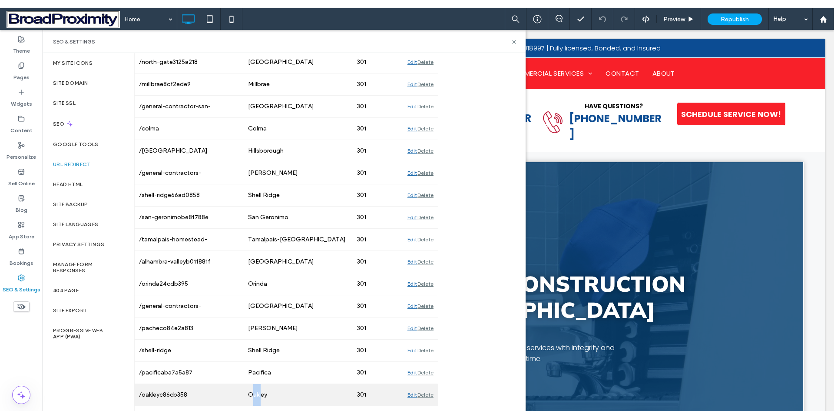
drag, startPoint x: 251, startPoint y: 389, endPoint x: 261, endPoint y: 390, distance: 10.4
click at [261, 390] on div "Oakley" at bounding box center [298, 395] width 109 height 22
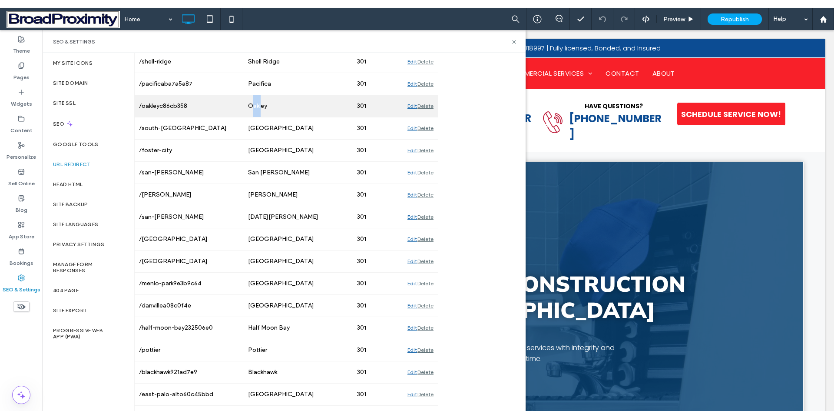
scroll to position [6126, 0]
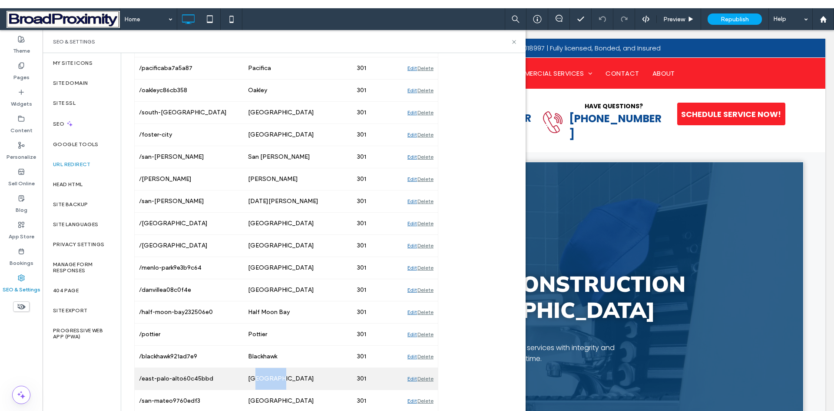
drag, startPoint x: 264, startPoint y: 376, endPoint x: 274, endPoint y: 376, distance: 10.4
click at [273, 376] on div "East Palo Alto" at bounding box center [298, 379] width 109 height 22
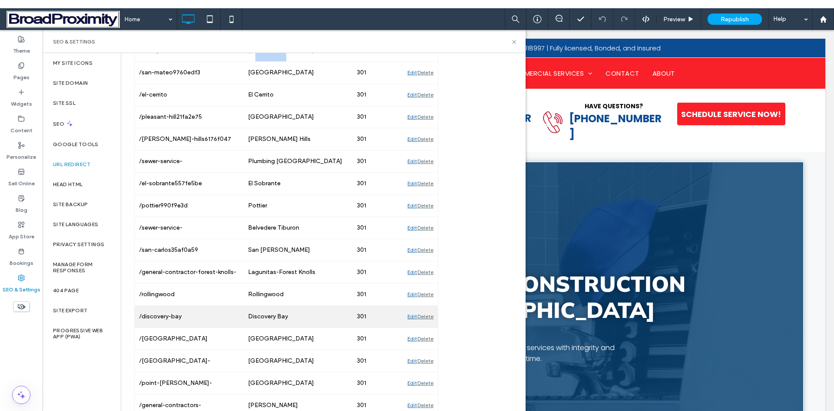
scroll to position [6474, 0]
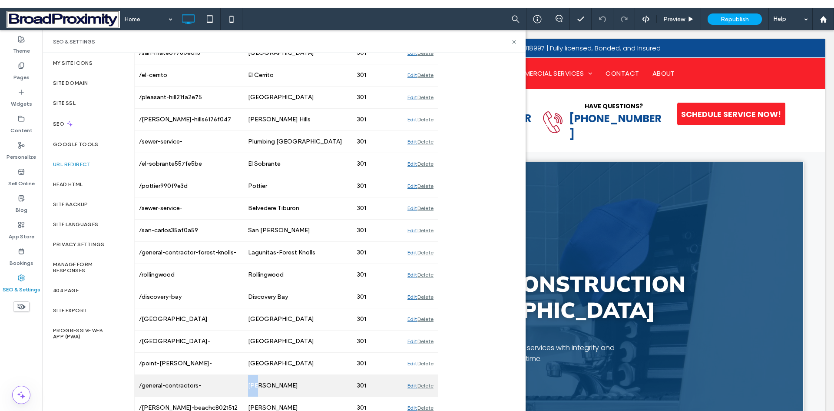
drag, startPoint x: 251, startPoint y: 380, endPoint x: 264, endPoint y: 380, distance: 13.5
click at [262, 380] on div "Crockett" at bounding box center [298, 386] width 109 height 22
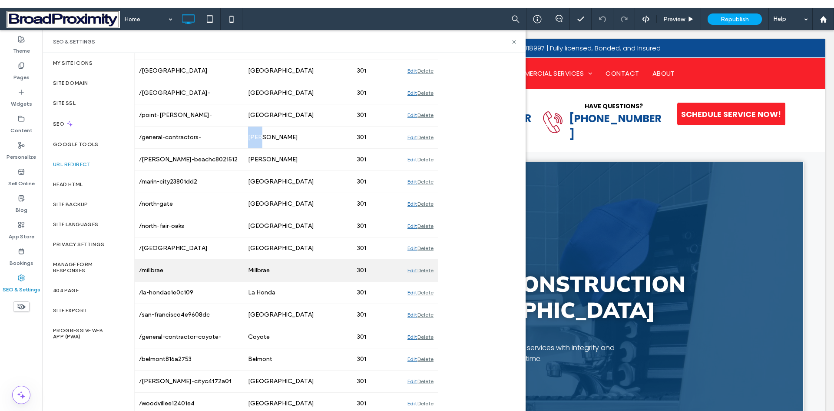
scroll to position [6741, 0]
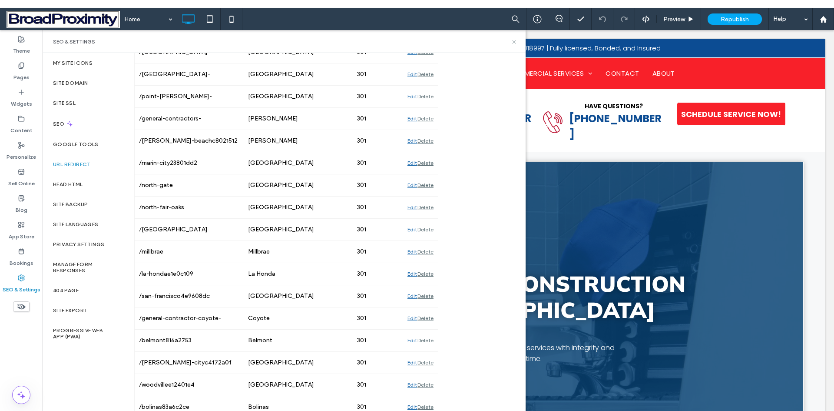
click at [514, 40] on icon at bounding box center [514, 42] width 7 height 7
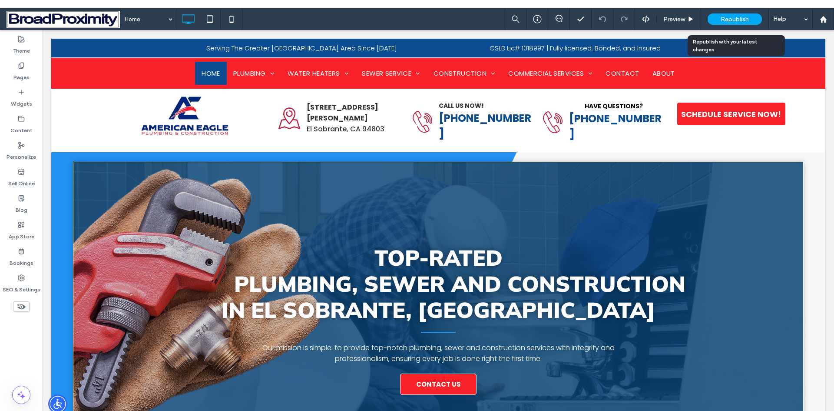
click at [744, 17] on span "Republish" at bounding box center [735, 19] width 28 height 7
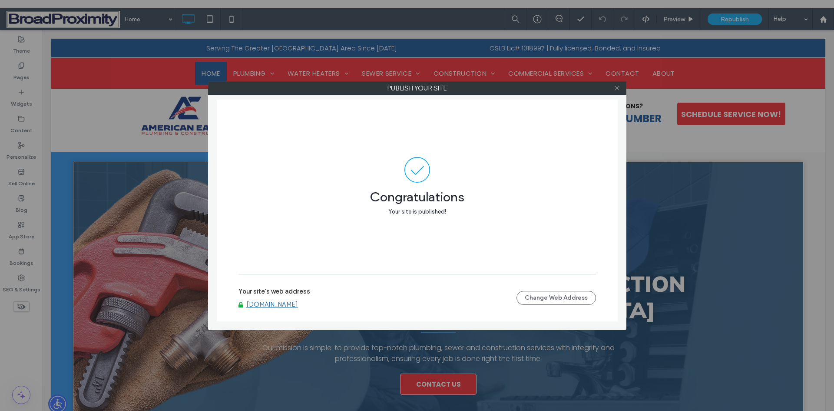
drag, startPoint x: 616, startPoint y: 86, endPoint x: 640, endPoint y: 75, distance: 26.2
click at [616, 86] on icon at bounding box center [617, 88] width 7 height 7
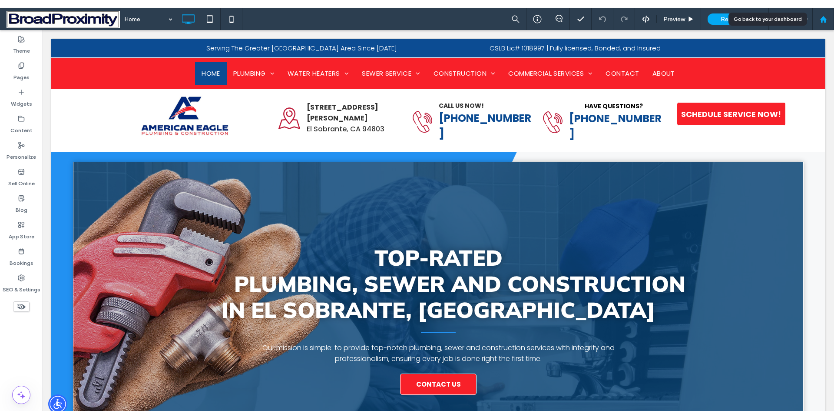
click at [825, 20] on use at bounding box center [823, 19] width 7 height 7
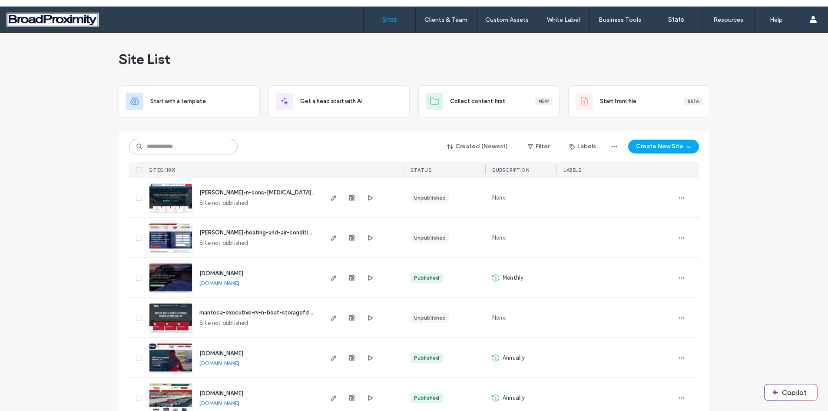
click at [166, 147] on input at bounding box center [183, 147] width 109 height 16
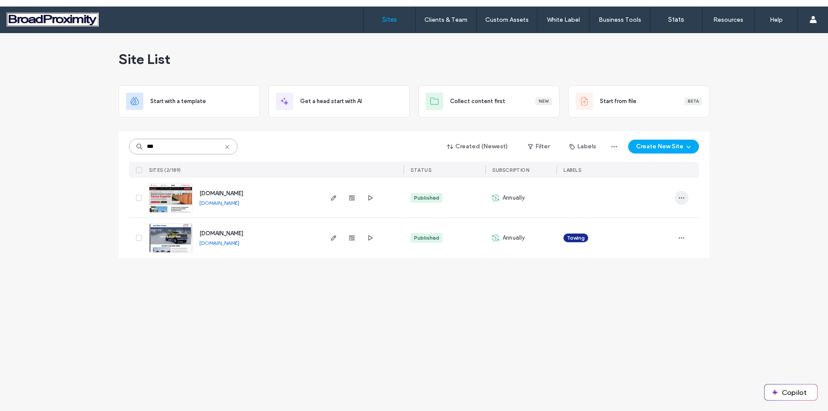
type input "***"
click at [681, 197] on icon "button" at bounding box center [681, 197] width 7 height 7
click at [643, 290] on span "Site Dashboard" at bounding box center [647, 291] width 40 height 9
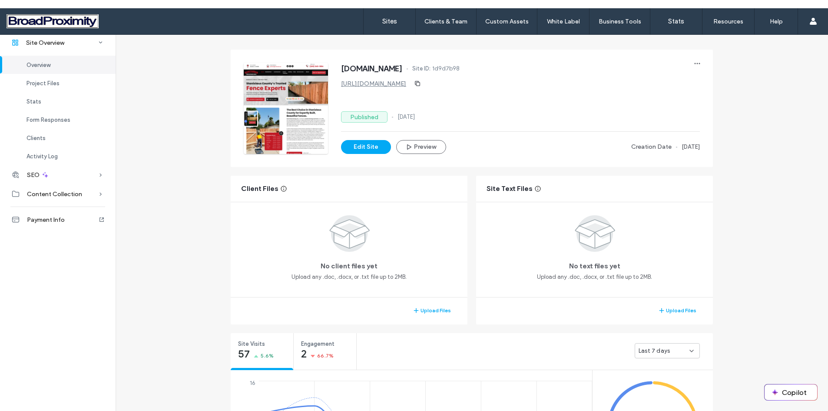
scroll to position [174, 0]
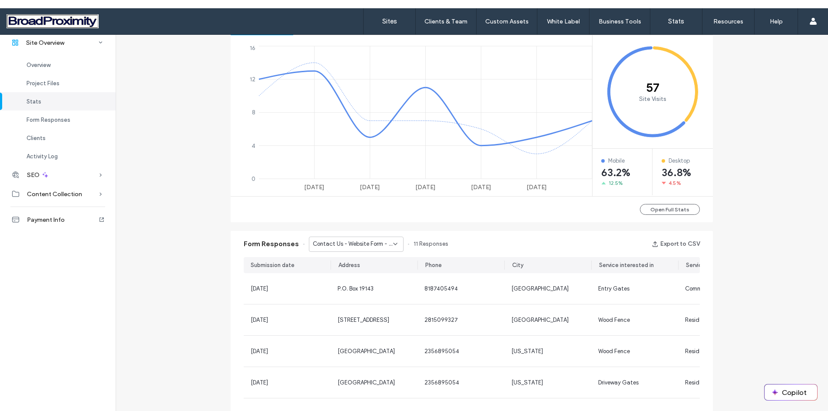
scroll to position [391, 0]
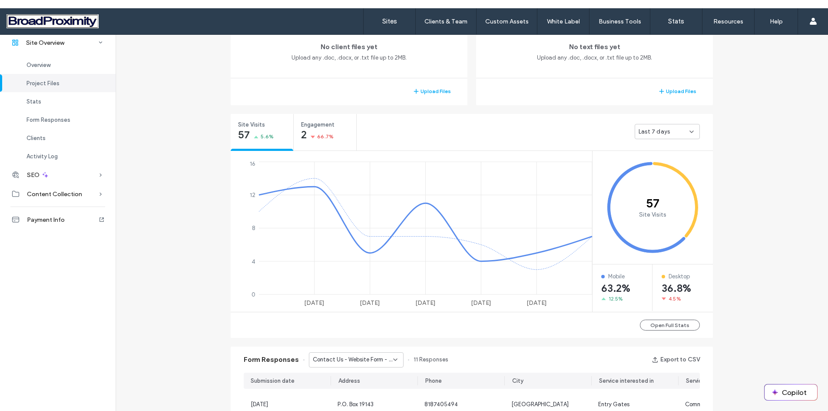
scroll to position [261, 0]
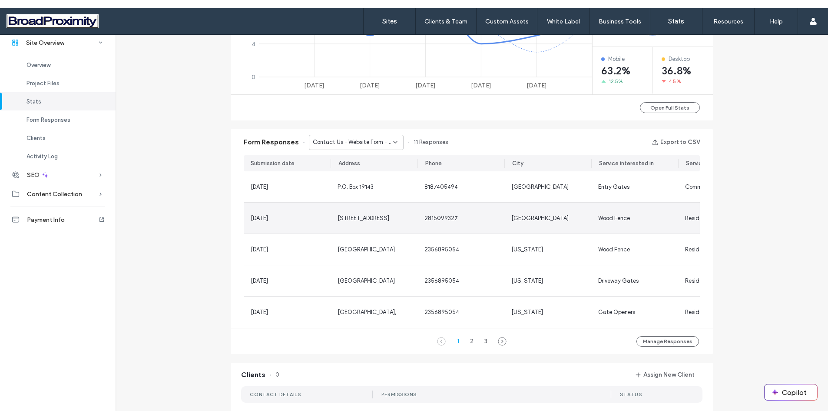
scroll to position [478, 0]
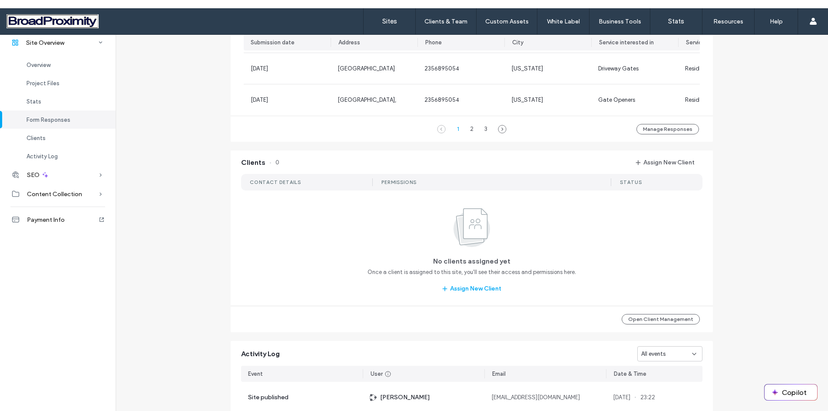
scroll to position [695, 0]
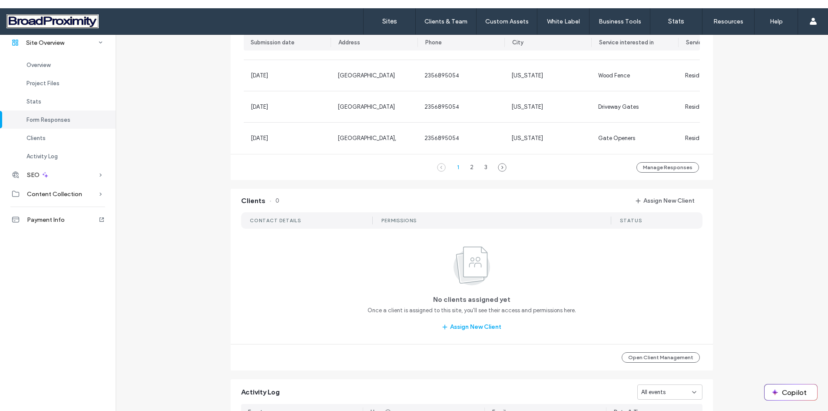
scroll to position [652, 0]
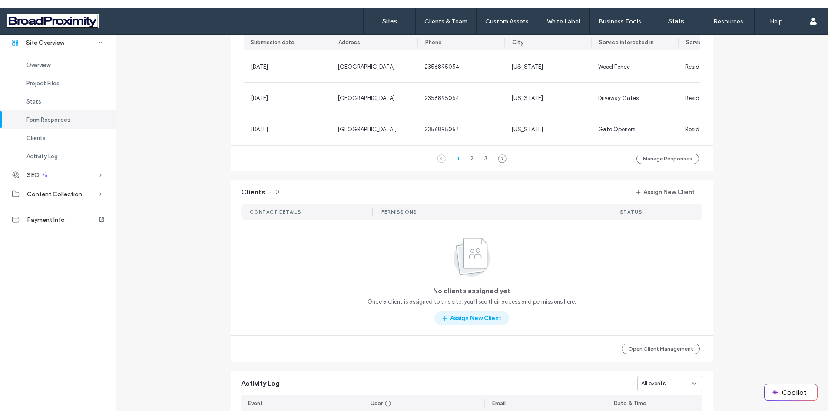
click at [477, 322] on button "Assign New Client" at bounding box center [471, 318] width 75 height 14
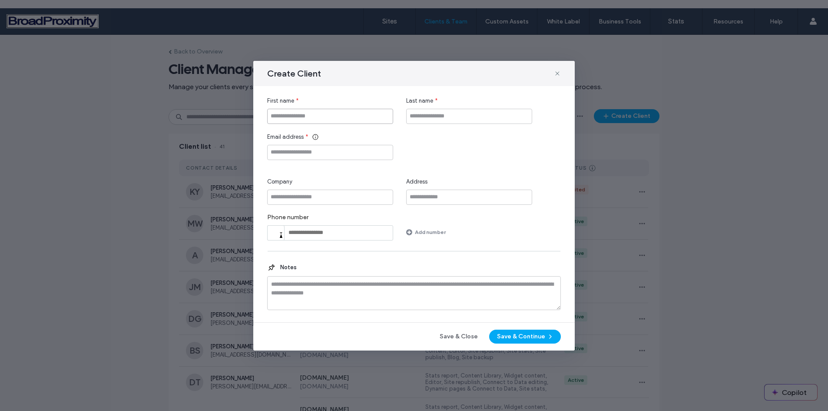
click at [354, 123] on input "First name" at bounding box center [330, 116] width 126 height 15
type input "*****"
click at [431, 114] on input "Last name" at bounding box center [469, 116] width 126 height 15
type input "******"
click at [348, 152] on input "Email address" at bounding box center [330, 152] width 126 height 15
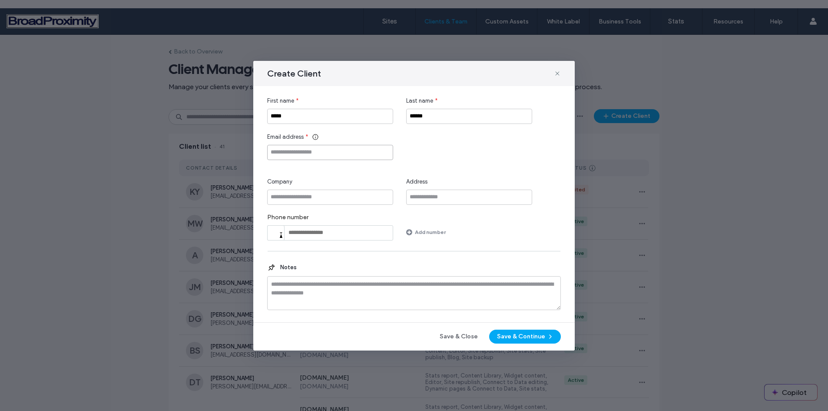
paste input "**********"
type input "**********"
click at [322, 200] on input "Company" at bounding box center [330, 196] width 126 height 15
type input "**********"
click at [328, 236] on input "tel" at bounding box center [330, 232] width 126 height 15
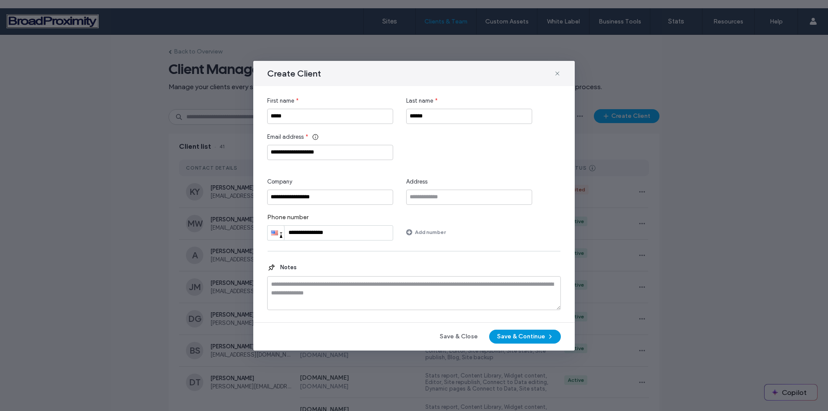
type input "**********"
click at [505, 332] on button "Save & Continue" at bounding box center [525, 336] width 72 height 14
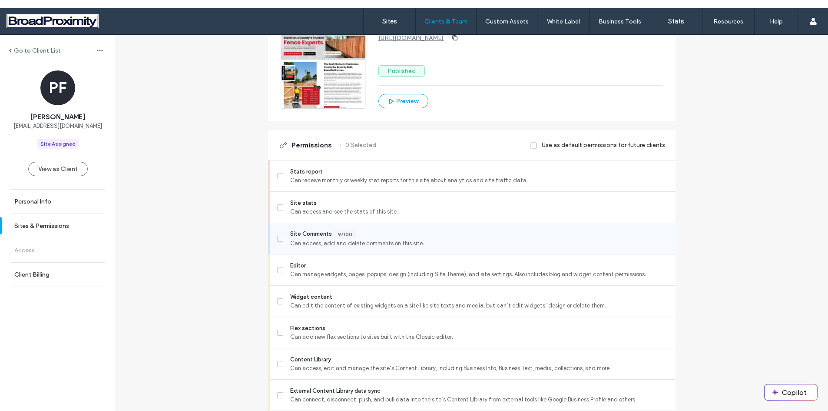
scroll to position [130, 0]
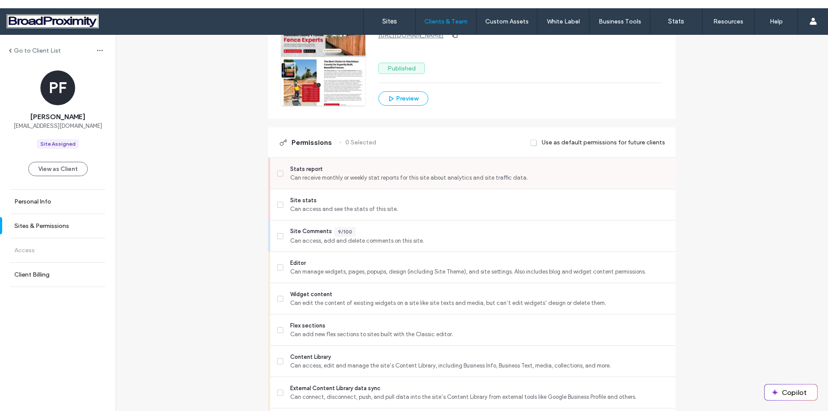
click at [279, 172] on icon at bounding box center [280, 173] width 3 height 3
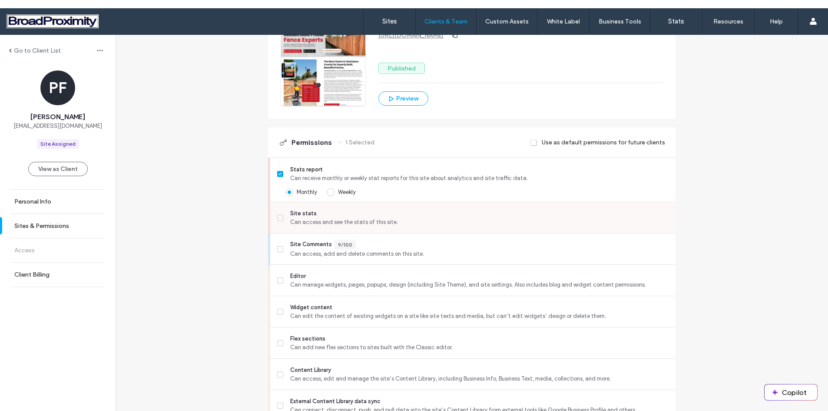
click at [279, 217] on icon at bounding box center [280, 217] width 3 height 3
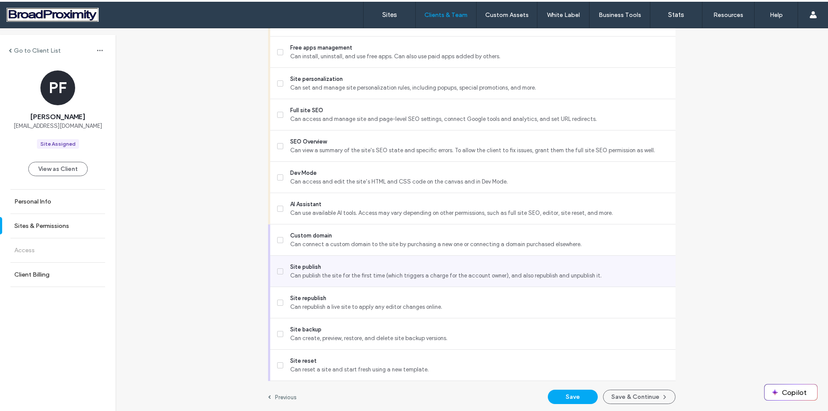
scroll to position [8, 0]
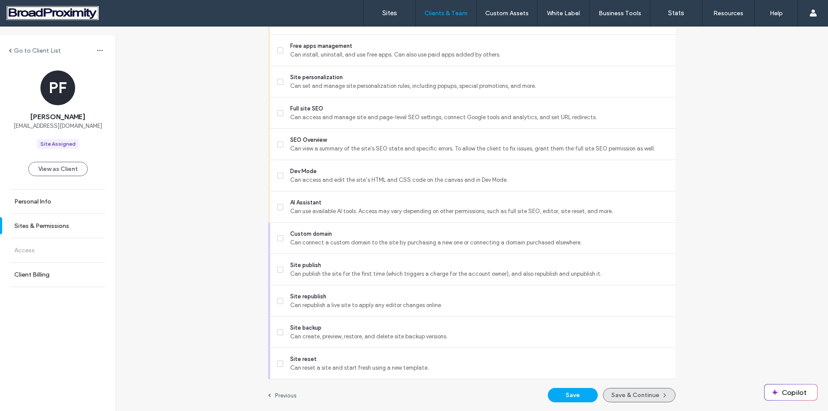
click at [619, 397] on button "Save & Continue" at bounding box center [639, 395] width 73 height 14
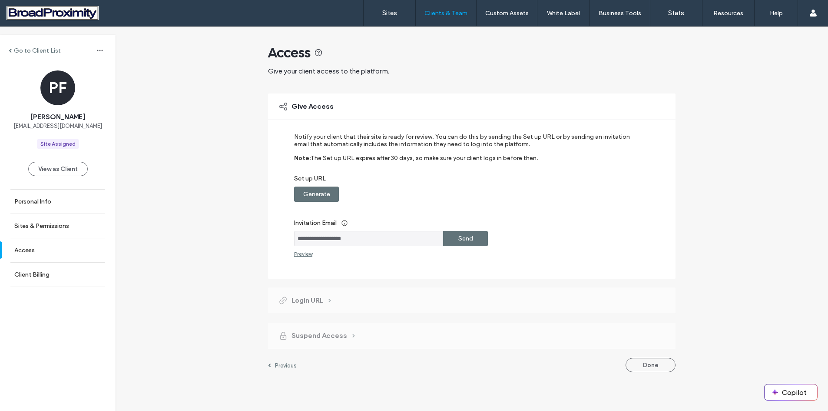
click at [318, 193] on label "Generate" at bounding box center [316, 194] width 27 height 16
click at [464, 193] on label "Copy" at bounding box center [466, 194] width 16 height 16
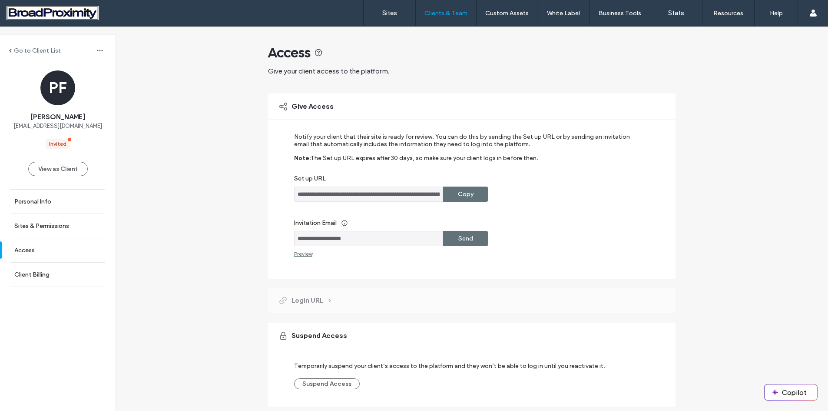
click at [297, 253] on div "Preview" at bounding box center [303, 253] width 18 height 7
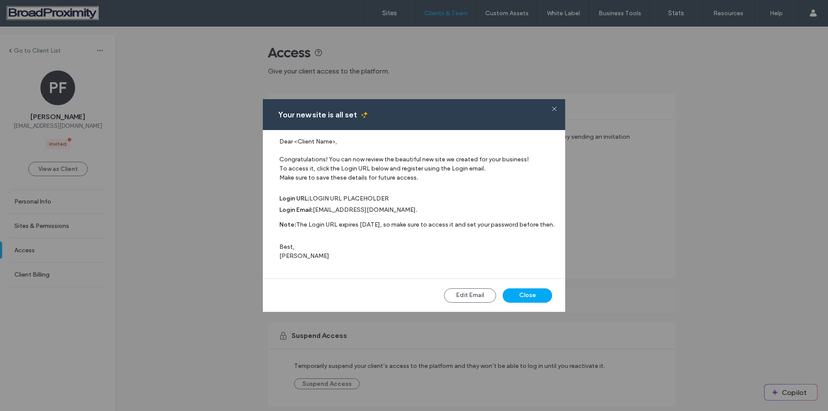
click at [332, 142] on label "Dear <Client Name>," at bounding box center [417, 141] width 277 height 7
click at [516, 295] on button "Close" at bounding box center [528, 295] width 50 height 14
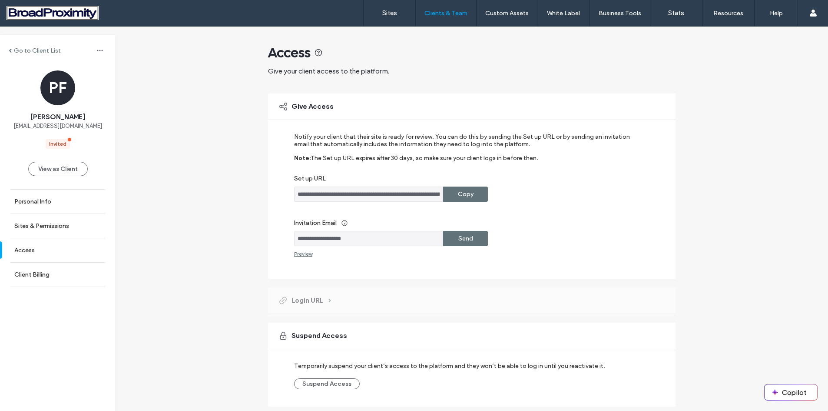
click at [459, 238] on label "Send" at bounding box center [465, 238] width 15 height 16
click at [10, 50] on span at bounding box center [10, 50] width 3 height 4
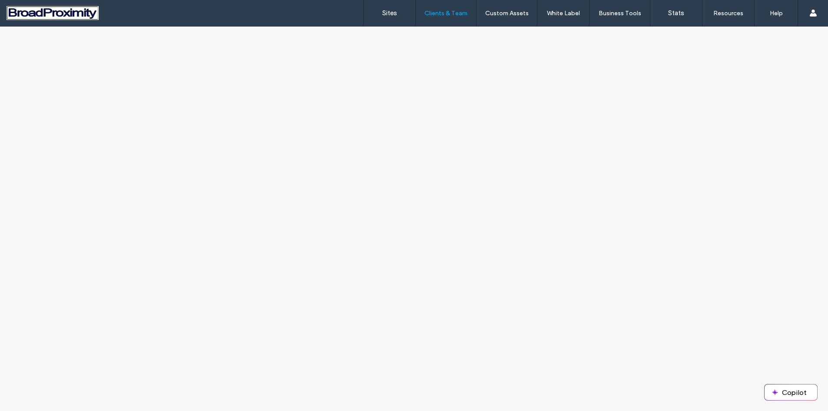
click at [58, 13] on div at bounding box center [56, 13] width 99 height 14
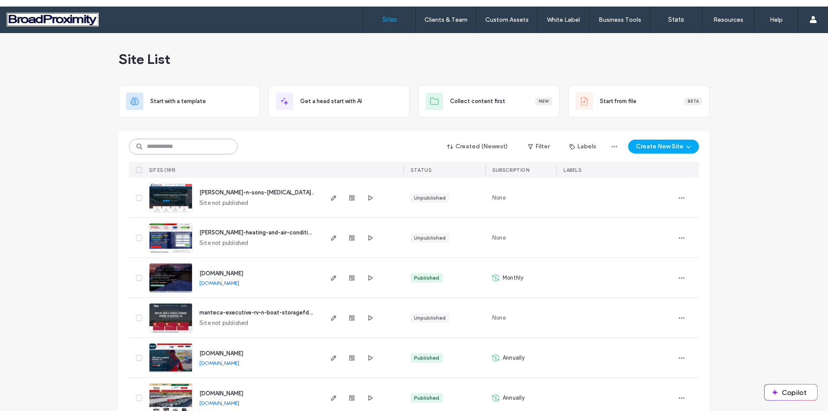
click at [149, 145] on input at bounding box center [183, 147] width 109 height 16
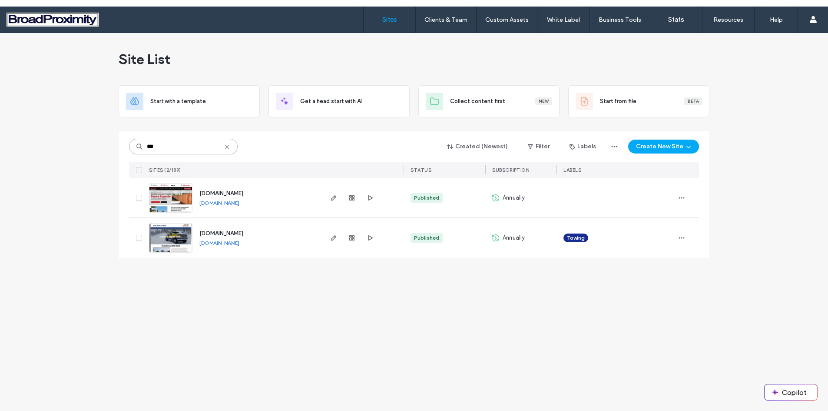
type input "***"
click at [162, 203] on img at bounding box center [170, 212] width 43 height 59
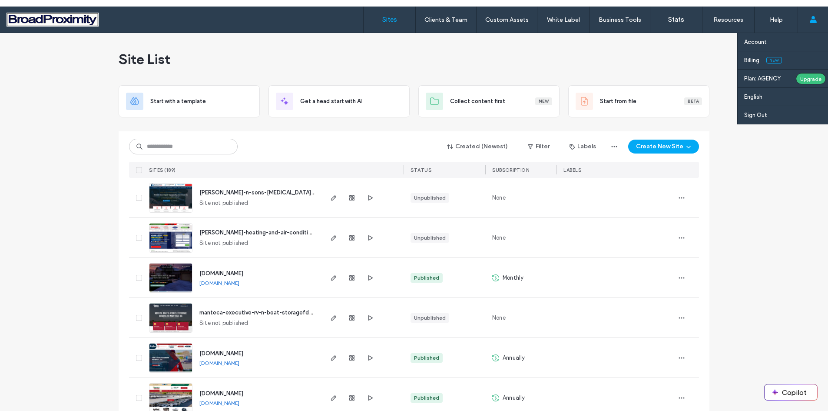
click at [812, 20] on use at bounding box center [812, 19] width 7 height 7
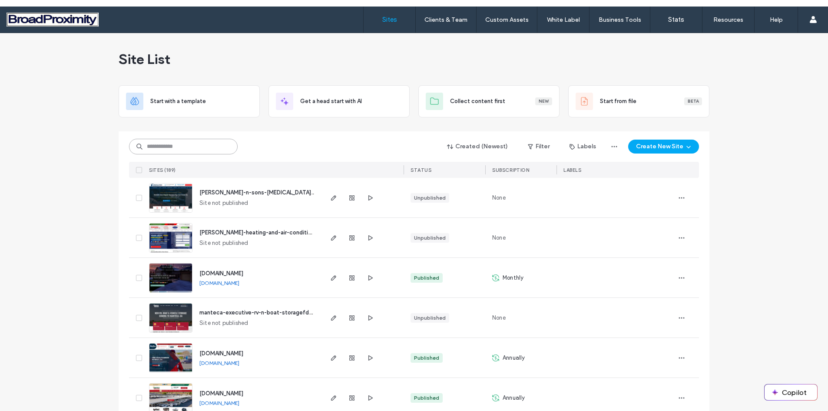
click at [185, 144] on input at bounding box center [183, 147] width 109 height 16
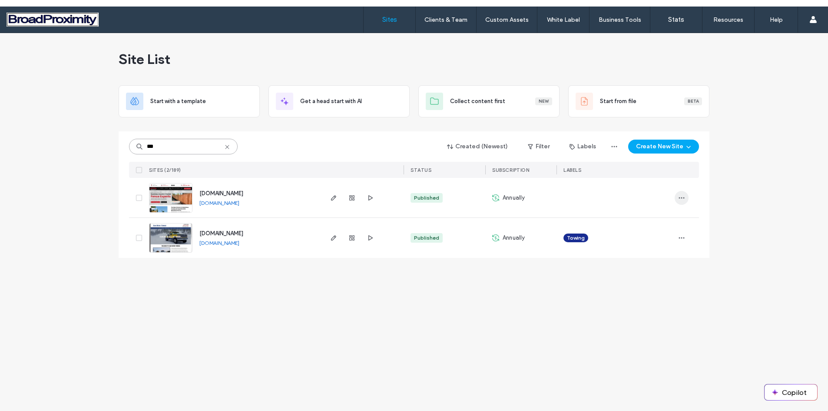
type input "***"
click at [679, 197] on use "button" at bounding box center [682, 197] width 6 height 1
click at [656, 291] on span "Site Dashboard" at bounding box center [647, 291] width 40 height 9
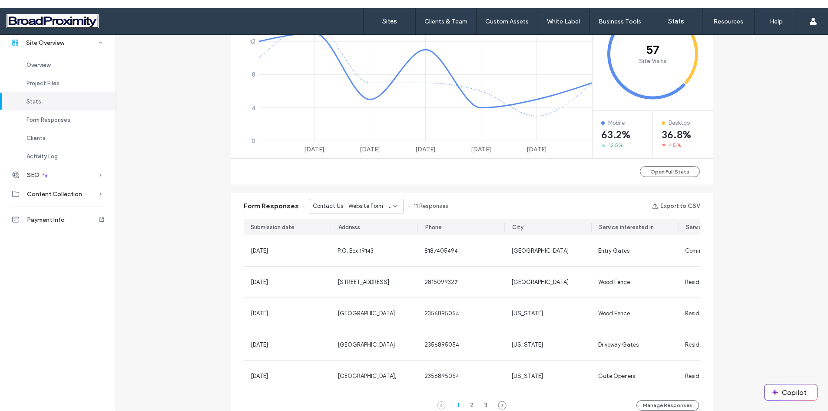
scroll to position [434, 0]
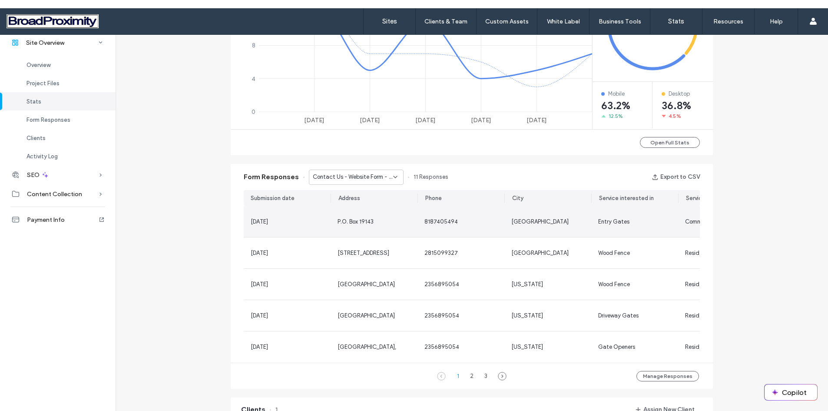
click at [641, 220] on div "Entry Gates" at bounding box center [634, 221] width 73 height 9
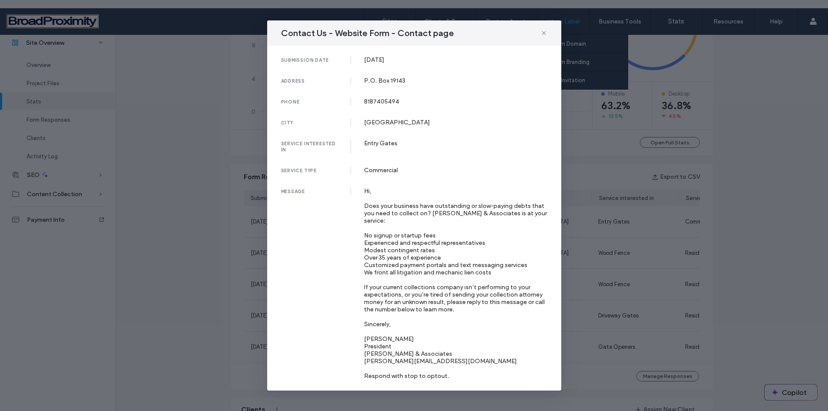
click at [546, 31] on icon at bounding box center [543, 33] width 7 height 7
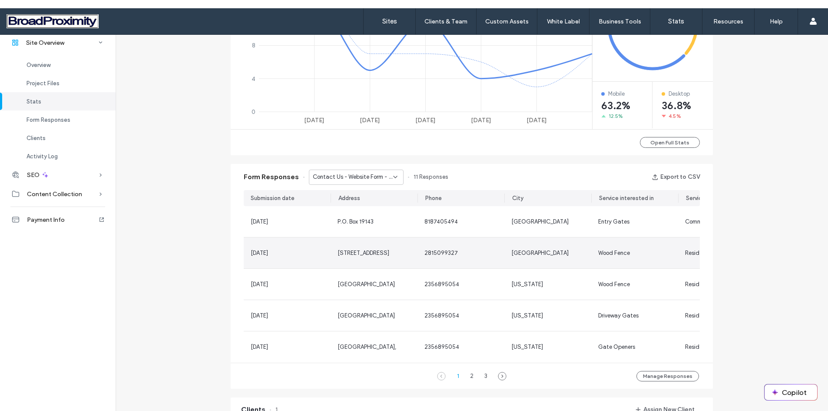
click at [693, 252] on span "Residential" at bounding box center [699, 252] width 29 height 7
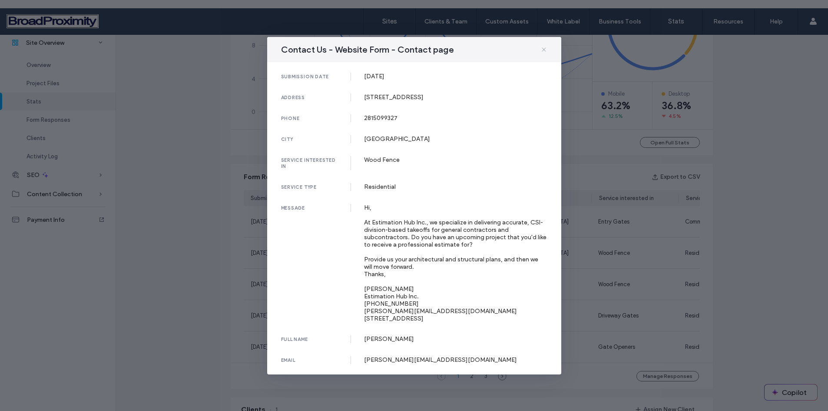
click at [544, 49] on use at bounding box center [544, 49] width 4 height 4
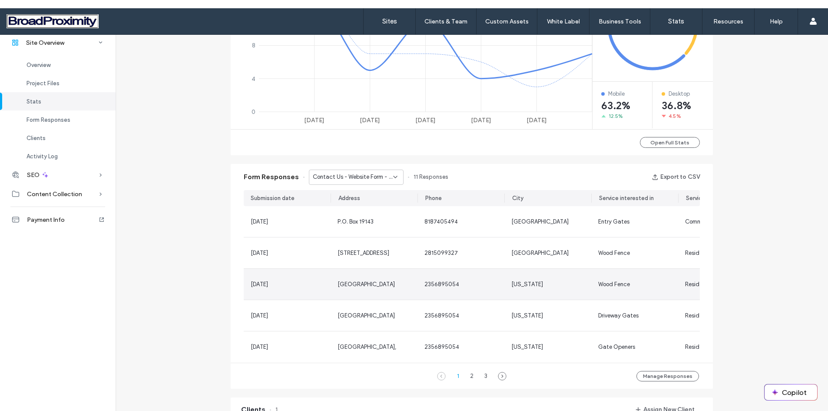
click at [685, 285] on span "Residential" at bounding box center [699, 284] width 29 height 7
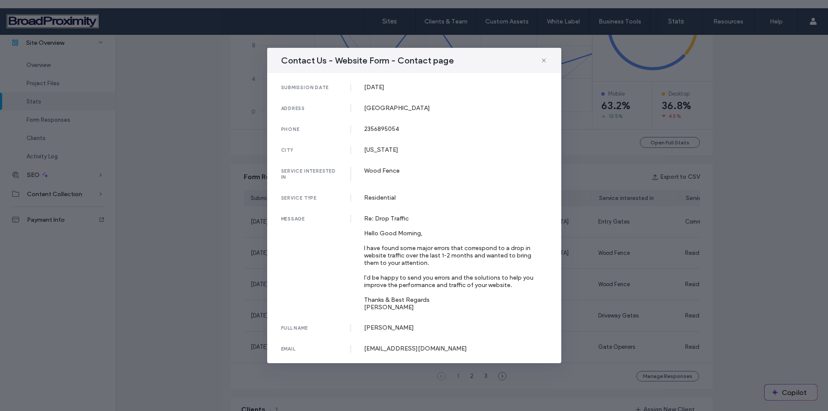
click at [548, 62] on div "Contact Us - Website Form - Contact page" at bounding box center [414, 60] width 294 height 25
click at [544, 61] on use at bounding box center [544, 60] width 4 height 4
